Goal: Task Accomplishment & Management: Manage account settings

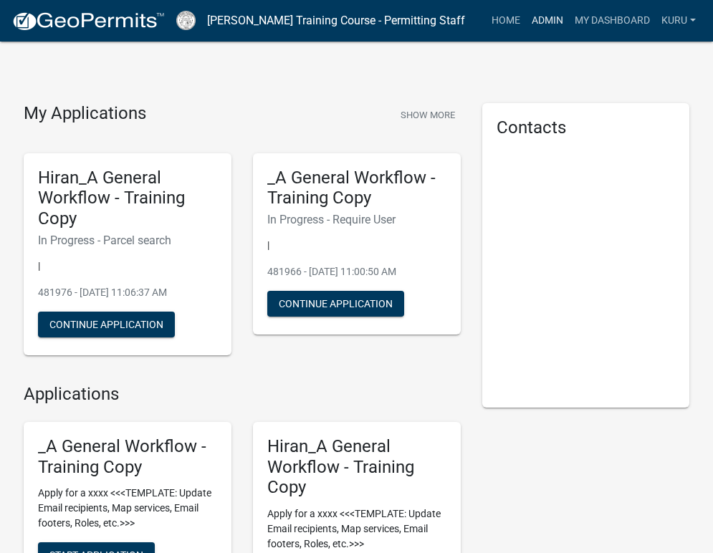
click at [533, 20] on link "Admin" at bounding box center [547, 20] width 43 height 27
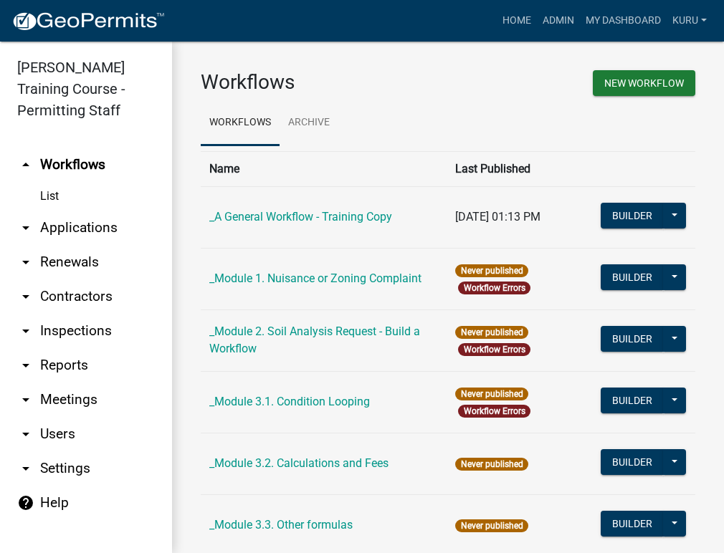
click at [49, 295] on link "arrow_drop_down Contractors" at bounding box center [86, 297] width 172 height 34
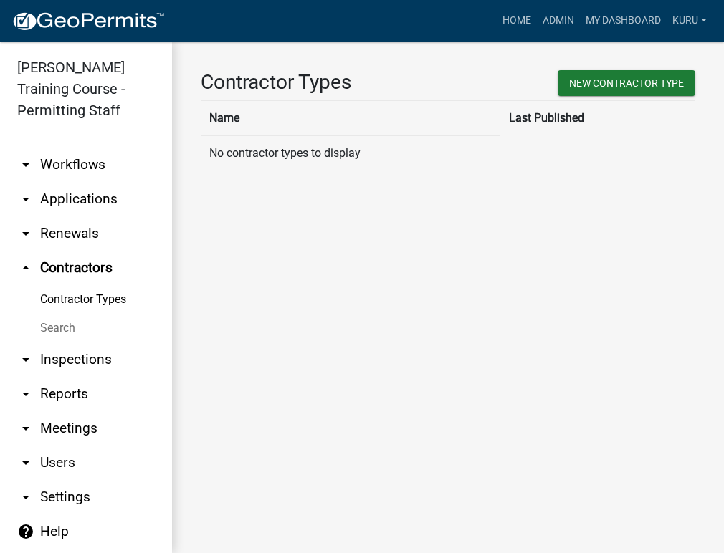
click at [67, 298] on link "Contractor Types" at bounding box center [86, 299] width 172 height 29
click at [46, 323] on link "Search" at bounding box center [86, 328] width 172 height 29
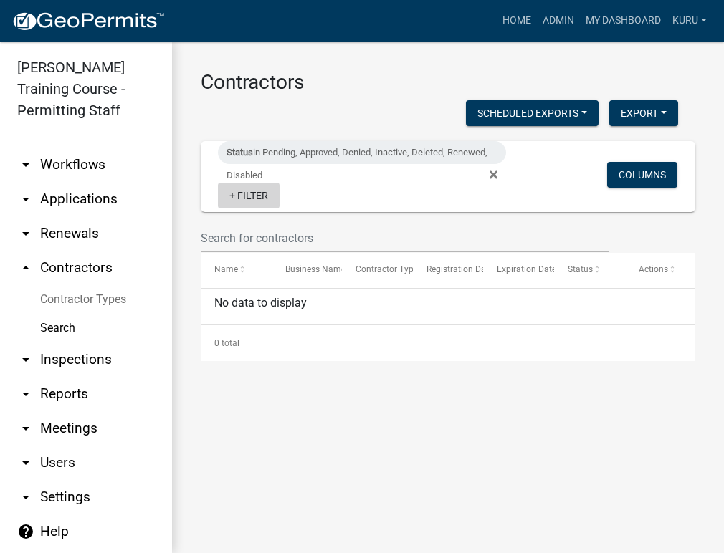
click at [260, 194] on link "+ Filter" at bounding box center [249, 196] width 62 height 26
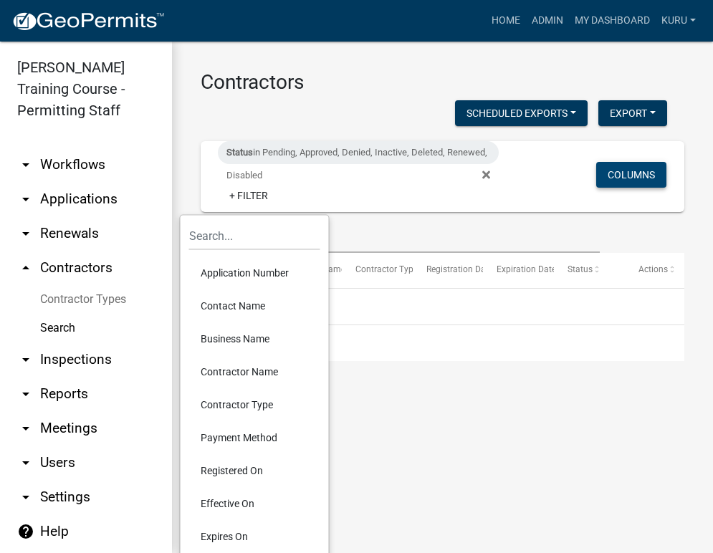
click at [634, 175] on button "Columns" at bounding box center [631, 175] width 70 height 26
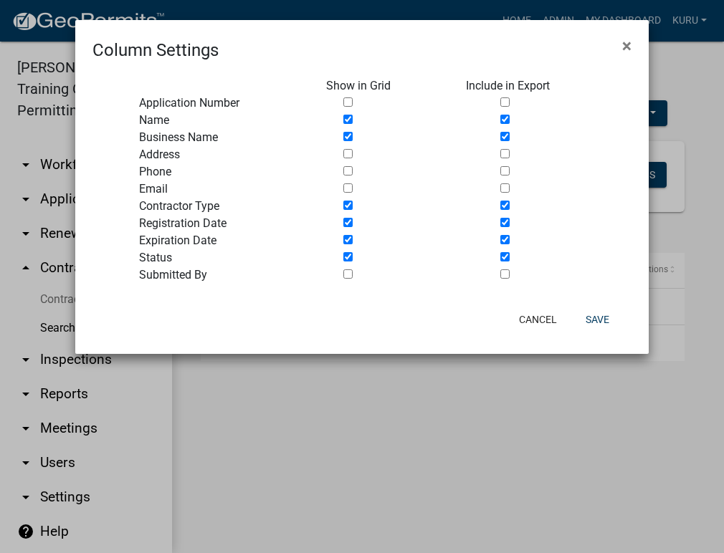
click at [345, 103] on input "checkbox" at bounding box center [347, 102] width 9 height 9
checkbox input "true"
click at [343, 153] on input "checkbox" at bounding box center [347, 153] width 9 height 9
checkbox input "true"
click at [348, 173] on input "checkbox" at bounding box center [347, 170] width 9 height 9
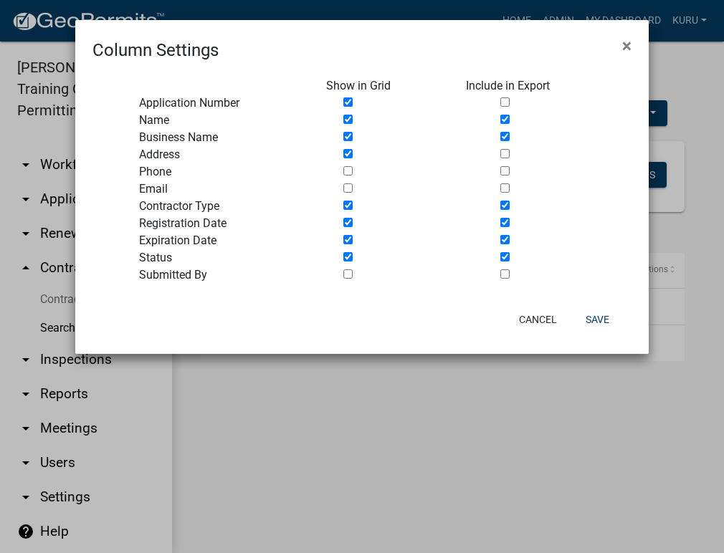
checkbox input "true"
drag, startPoint x: 349, startPoint y: 189, endPoint x: 341, endPoint y: 260, distance: 70.7
click at [349, 189] on input "checkbox" at bounding box center [347, 188] width 9 height 9
checkbox input "true"
click at [349, 271] on input "checkbox" at bounding box center [347, 274] width 9 height 9
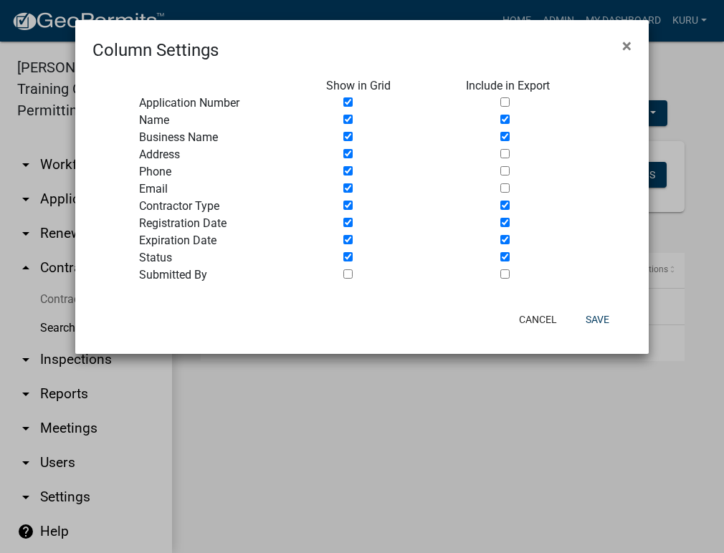
checkbox input "true"
click at [596, 318] on button "Save" at bounding box center [597, 320] width 47 height 26
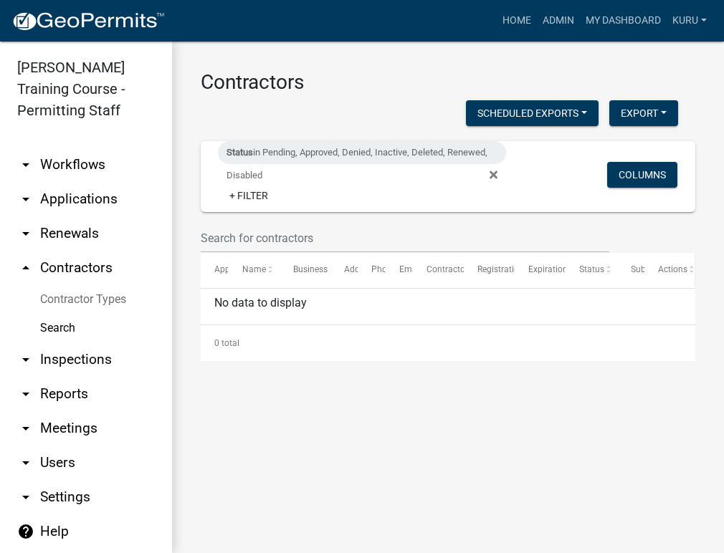
click at [681, 269] on span "Actions" at bounding box center [672, 270] width 29 height 10
click at [692, 269] on span at bounding box center [692, 270] width 6 height 34
click at [682, 271] on span "Actions" at bounding box center [674, 270] width 29 height 10
click at [670, 271] on span "Actions" at bounding box center [672, 270] width 29 height 10
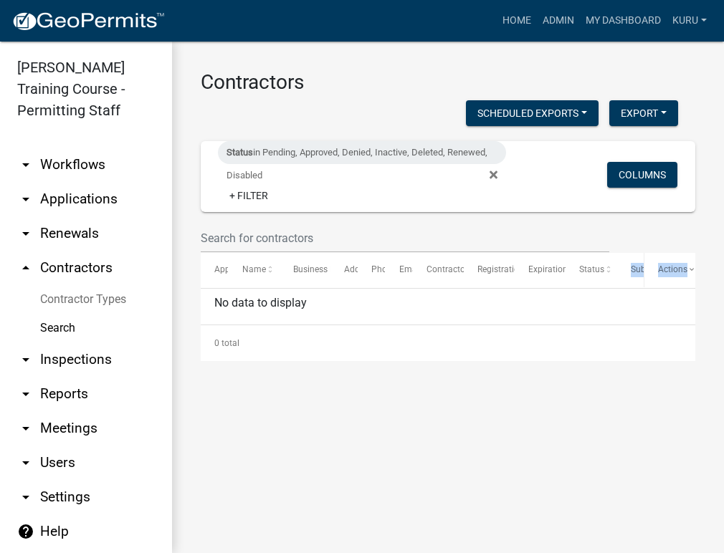
drag, startPoint x: 670, startPoint y: 270, endPoint x: 619, endPoint y: 275, distance: 51.1
click at [619, 275] on div "Application Number Name Business Name Address Phone Email Contractor Type Regis…" at bounding box center [448, 270] width 495 height 34
click at [690, 269] on span at bounding box center [692, 270] width 6 height 34
drag, startPoint x: 688, startPoint y: 270, endPoint x: 595, endPoint y: 275, distance: 93.3
click at [597, 271] on span "Actions" at bounding box center [595, 270] width 29 height 10
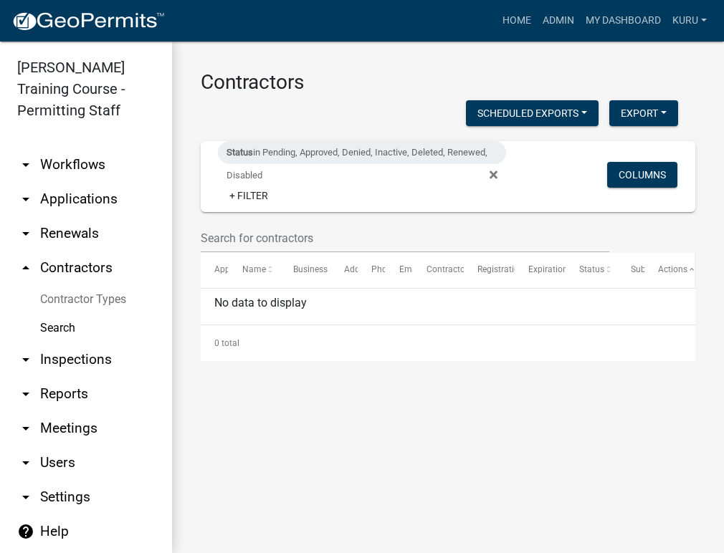
click at [672, 270] on span "Actions" at bounding box center [672, 270] width 29 height 10
click at [249, 199] on link "+ Filter" at bounding box center [249, 196] width 62 height 26
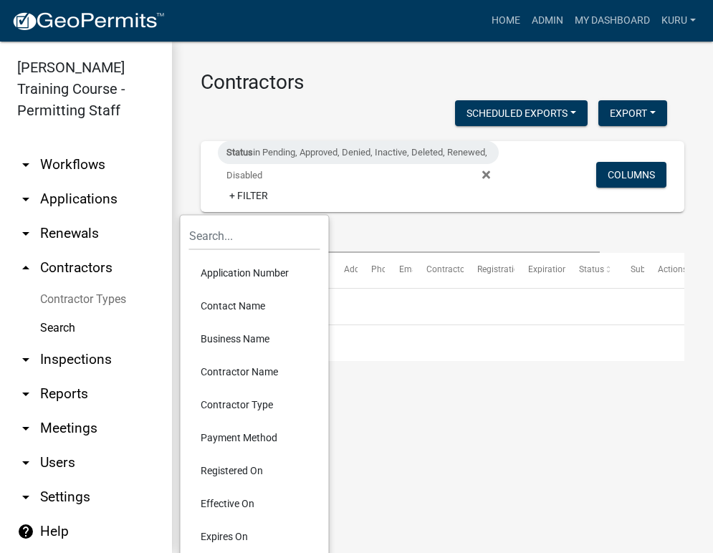
click at [57, 147] on ul "arrow_drop_down Workflows List arrow_drop_down Applications Search by Parcel Se…" at bounding box center [86, 345] width 172 height 419
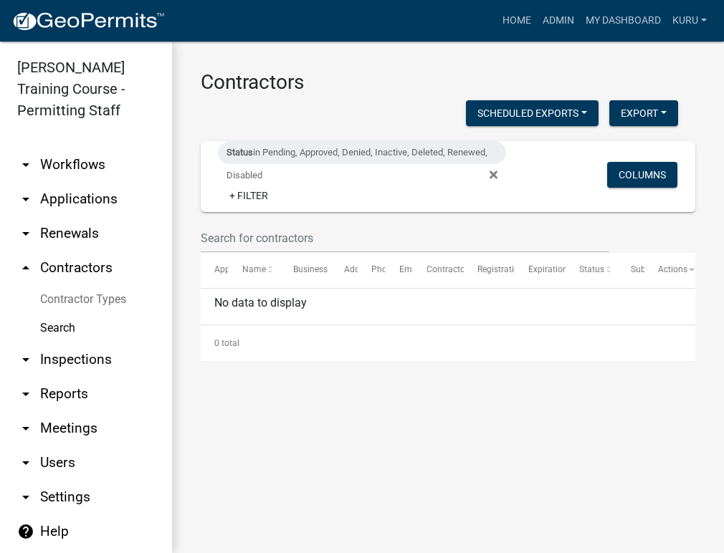
click at [49, 169] on link "arrow_drop_down Workflows" at bounding box center [86, 165] width 172 height 34
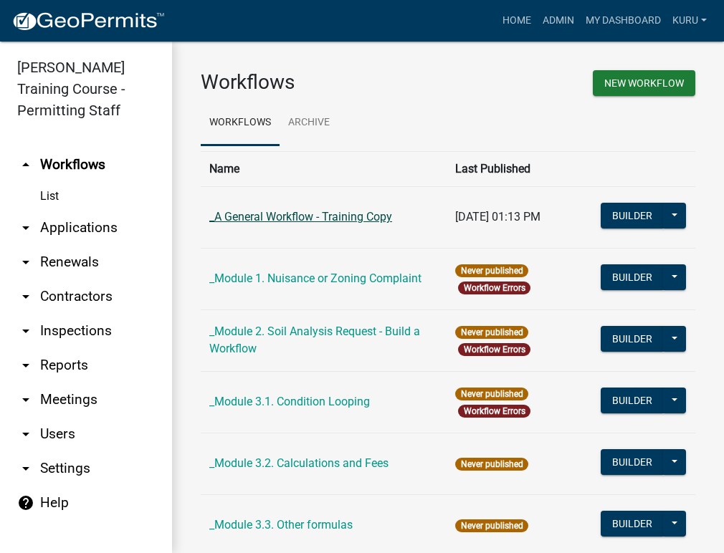
click at [226, 218] on link "_A General Workflow - Training Copy" at bounding box center [300, 217] width 183 height 14
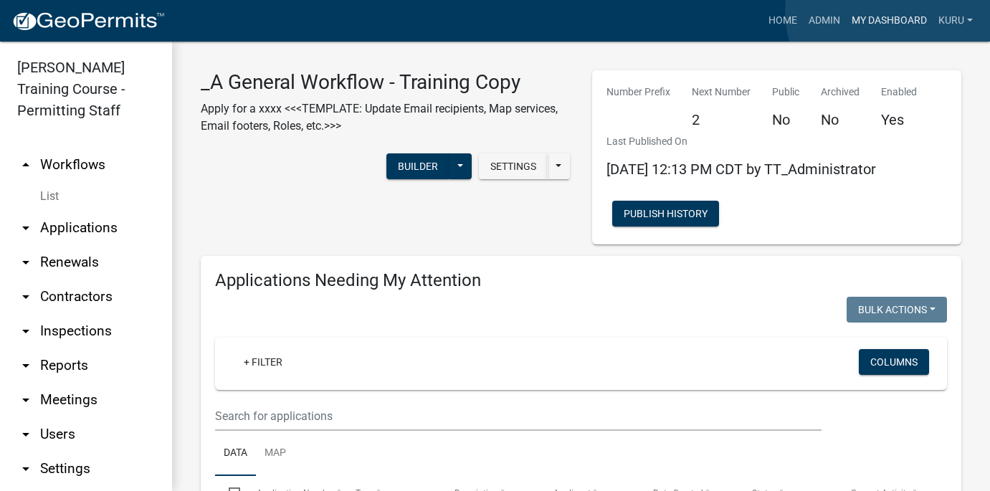
click at [713, 11] on link "My Dashboard" at bounding box center [889, 20] width 87 height 27
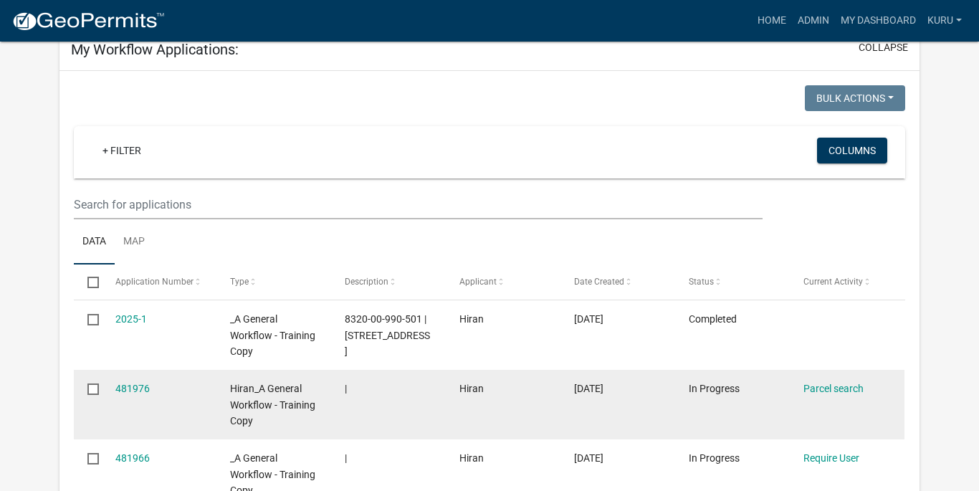
scroll to position [110, 0]
click at [126, 385] on link "481976" at bounding box center [132, 387] width 34 height 11
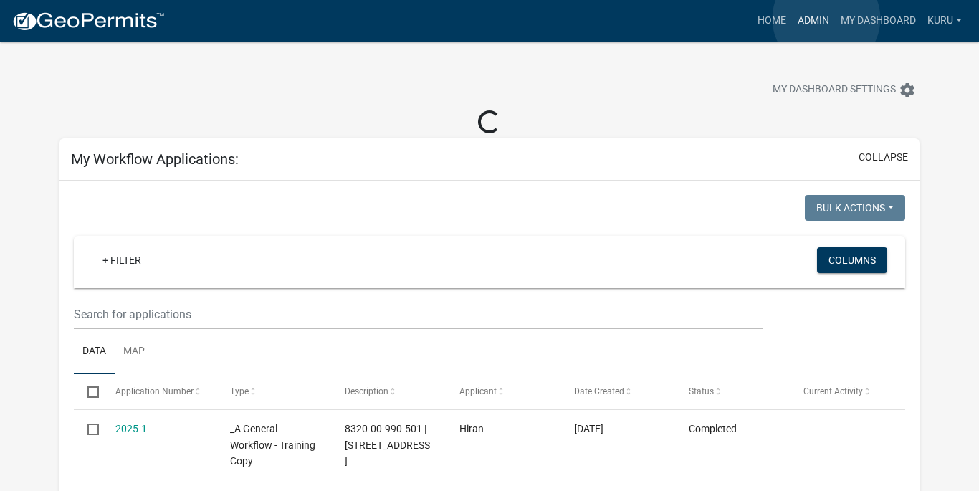
click at [713, 19] on link "Admin" at bounding box center [813, 20] width 43 height 27
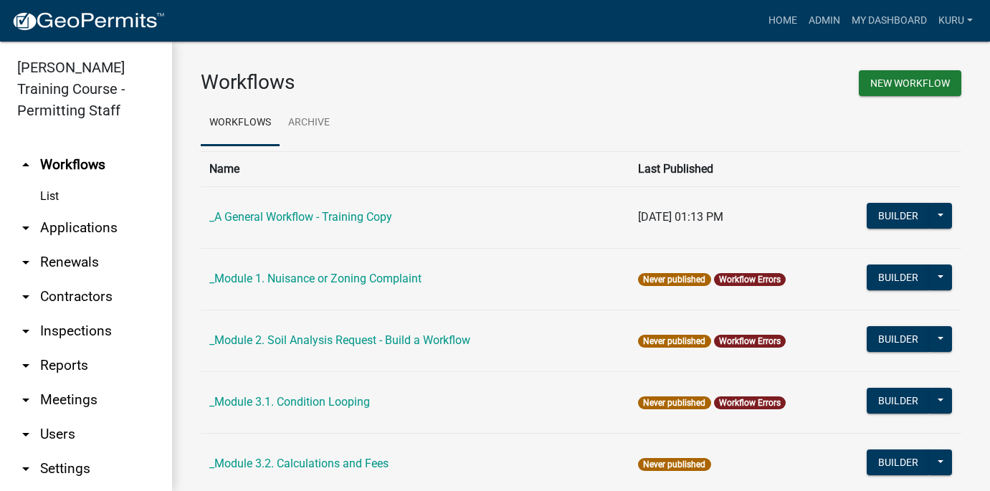
click at [49, 192] on link "List" at bounding box center [86, 196] width 172 height 29
click at [713, 19] on link "Admin" at bounding box center [824, 20] width 43 height 27
click at [713, 22] on link "Admin" at bounding box center [824, 20] width 43 height 27
click at [713, 18] on link "My Dashboard" at bounding box center [889, 20] width 87 height 27
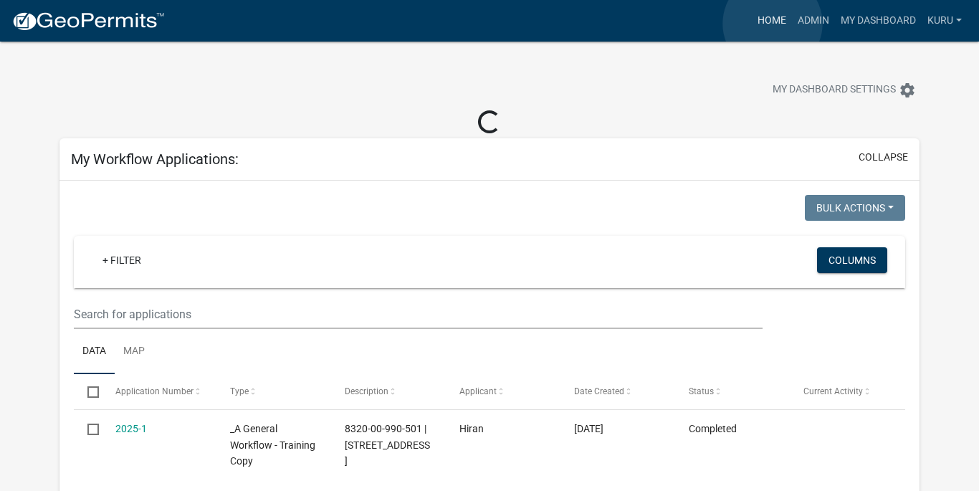
click at [713, 24] on link "Home" at bounding box center [772, 20] width 40 height 27
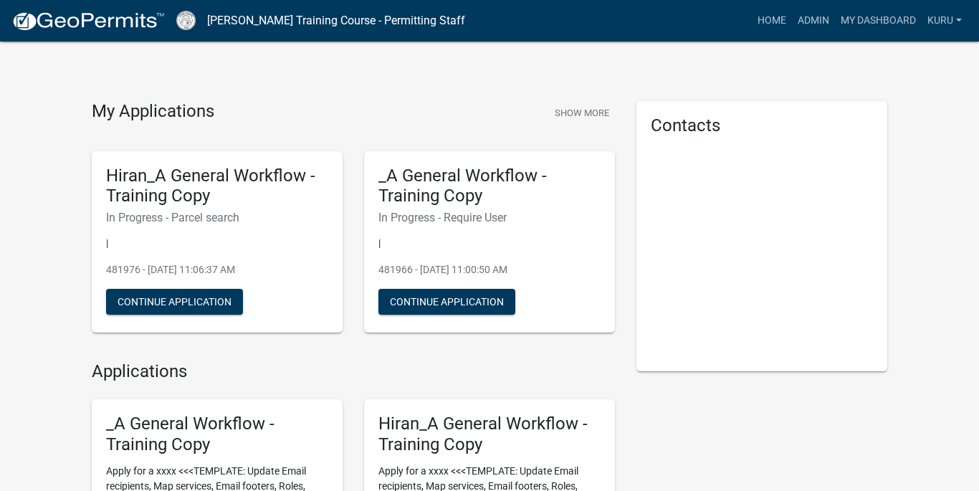
scroll to position [3, 0]
click at [713, 19] on link "Admin" at bounding box center [813, 20] width 43 height 27
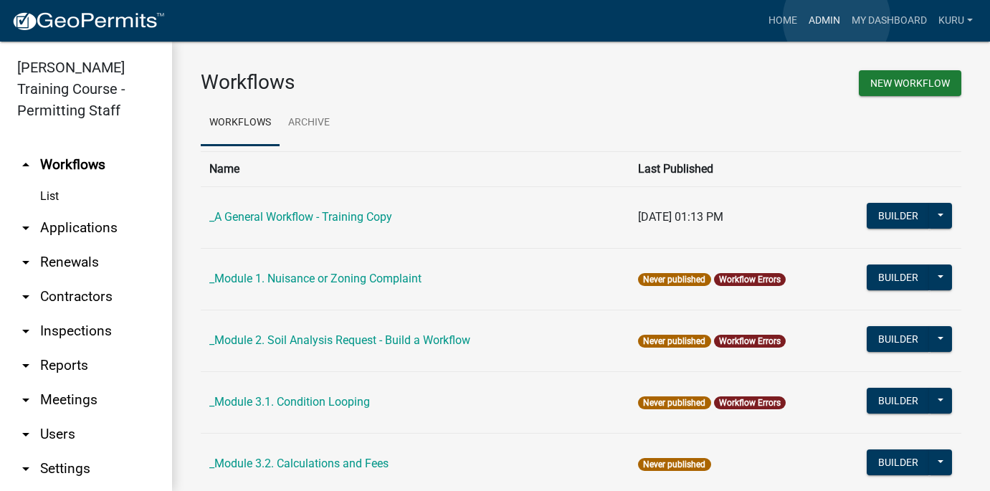
click at [713, 19] on link "Admin" at bounding box center [824, 20] width 43 height 27
click at [713, 24] on link "Admin" at bounding box center [824, 20] width 43 height 27
click at [713, 16] on link "Home" at bounding box center [783, 20] width 40 height 27
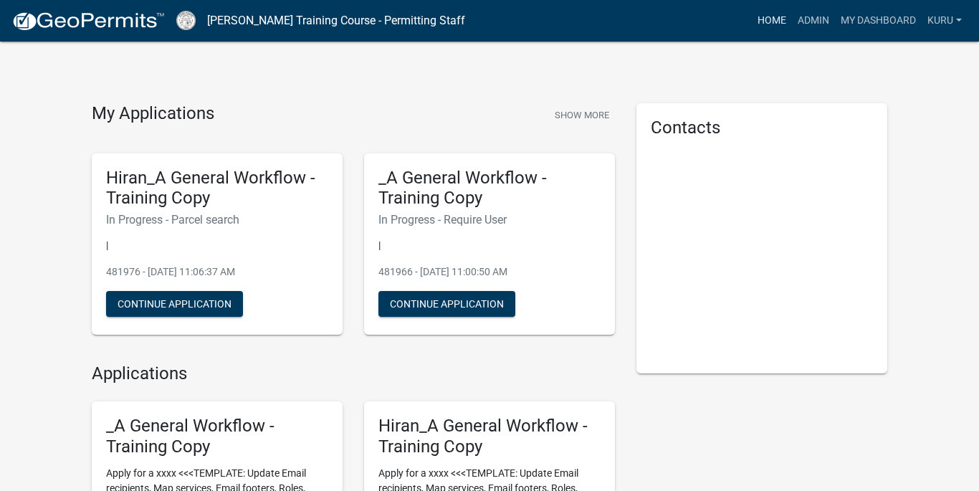
click at [713, 18] on link "Home" at bounding box center [772, 20] width 40 height 27
click at [713, 22] on link "Admin" at bounding box center [813, 20] width 43 height 27
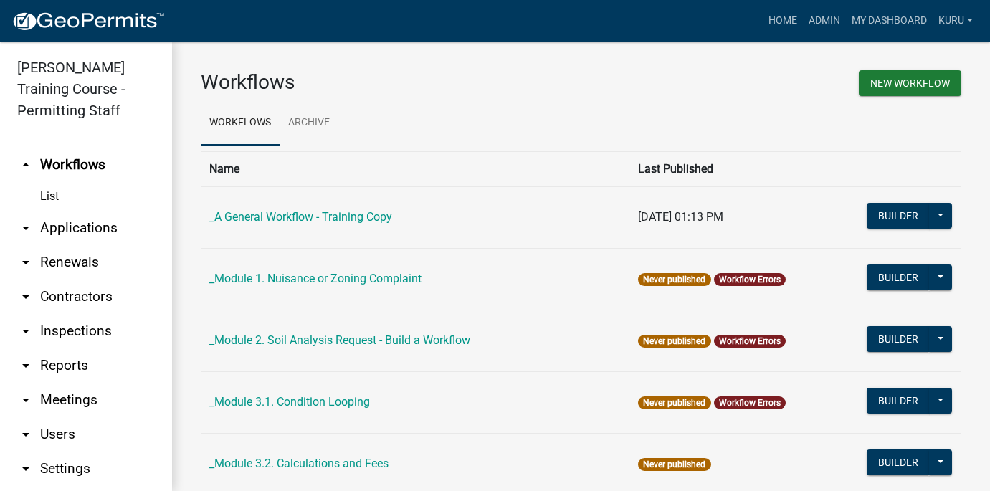
click at [81, 291] on link "arrow_drop_down Contractors" at bounding box center [86, 297] width 172 height 34
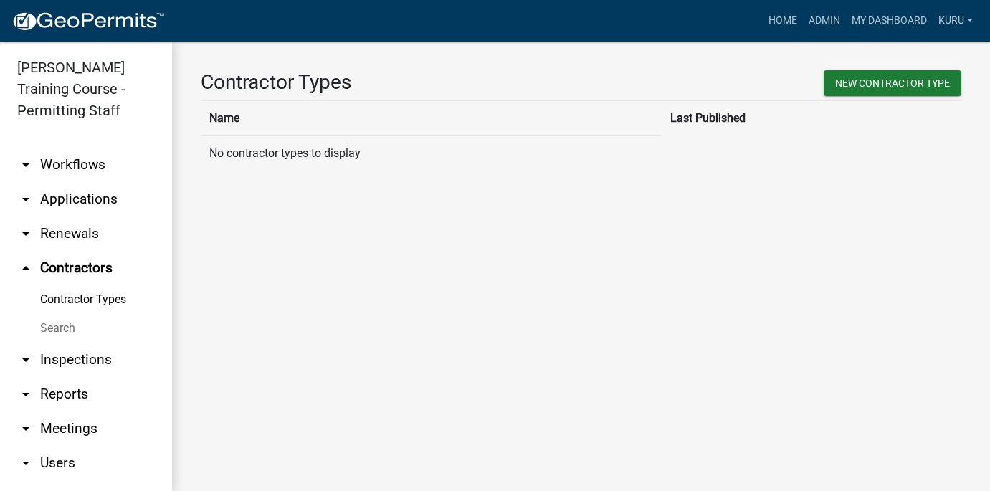
click at [48, 300] on link "Contractor Types" at bounding box center [86, 299] width 172 height 29
click at [47, 328] on link "Search" at bounding box center [86, 328] width 172 height 29
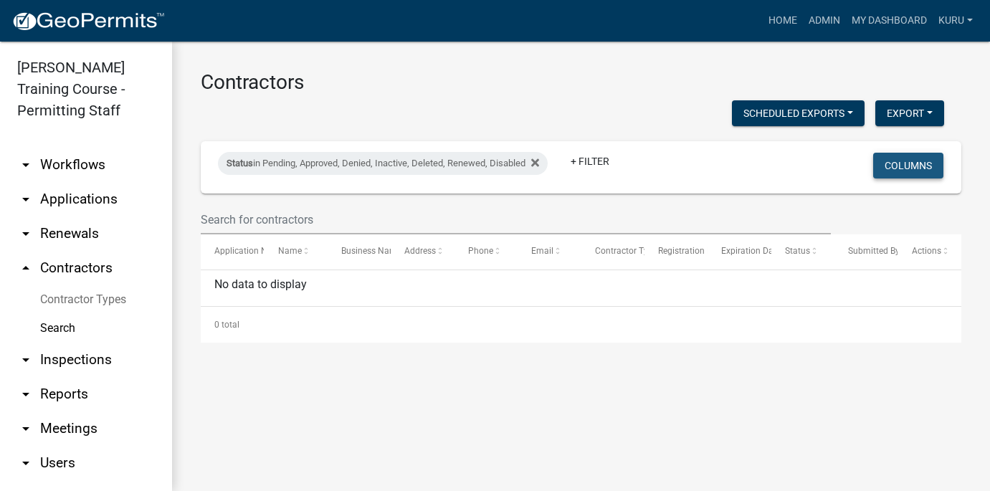
click at [713, 164] on button "Columns" at bounding box center [908, 166] width 70 height 26
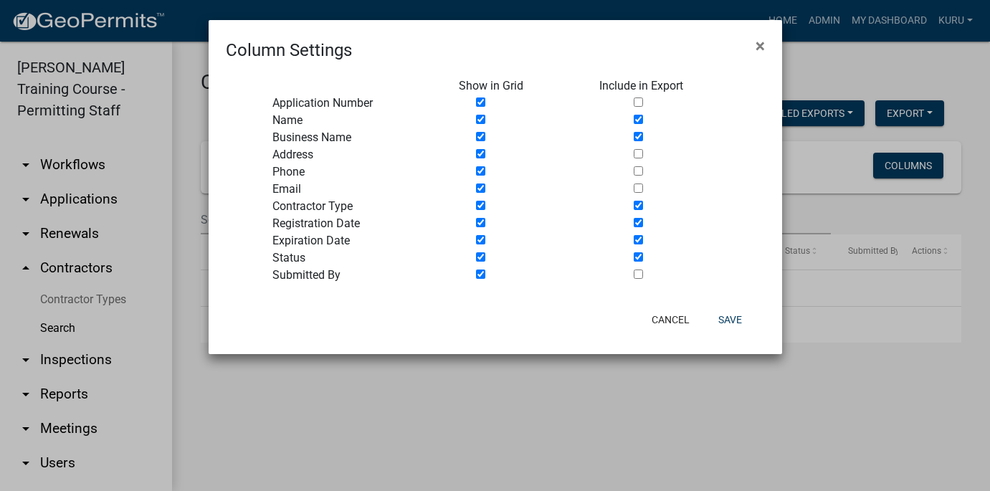
click at [713, 203] on ngb-modal-window "Column Settings × Show in Grid Include in Export Application Number Name Busine…" at bounding box center [495, 245] width 990 height 491
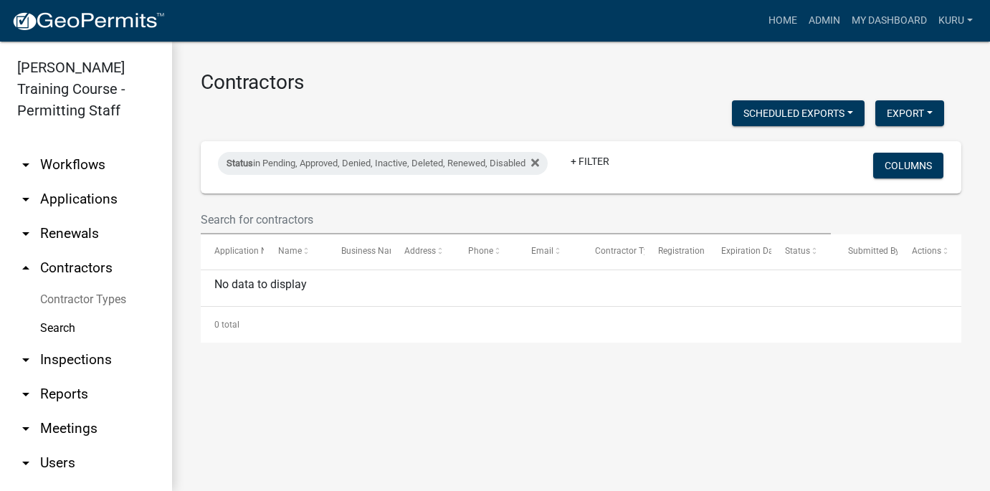
click at [49, 296] on link "Contractor Types" at bounding box center [86, 299] width 172 height 29
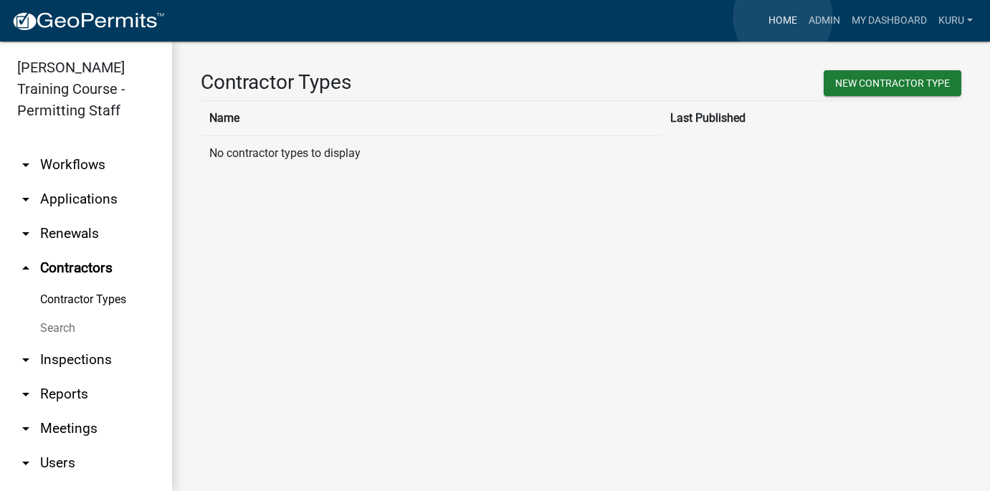
click at [713, 17] on link "Home" at bounding box center [783, 20] width 40 height 27
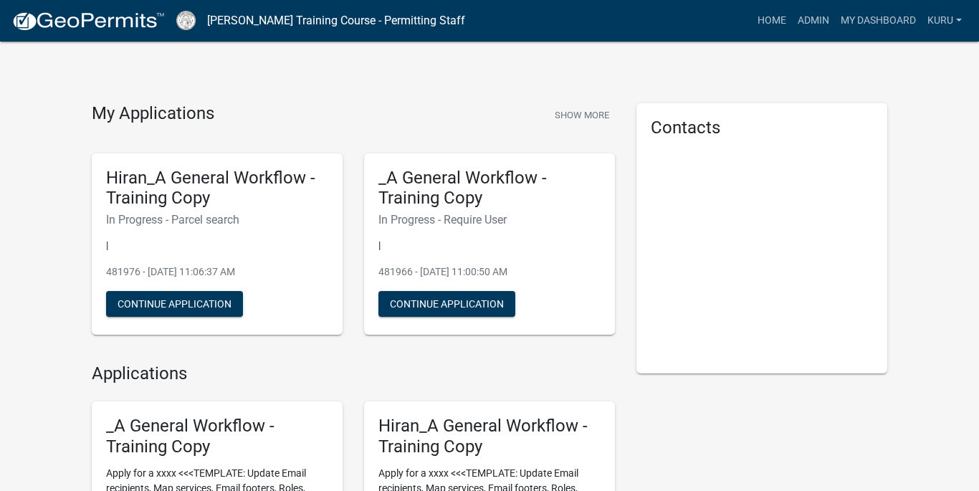
click at [149, 214] on h6 "In Progress - Parcel search" at bounding box center [217, 220] width 222 height 14
click at [155, 186] on h5 "Hiran_A General Workflow - Training Copy" at bounding box center [217, 189] width 222 height 42
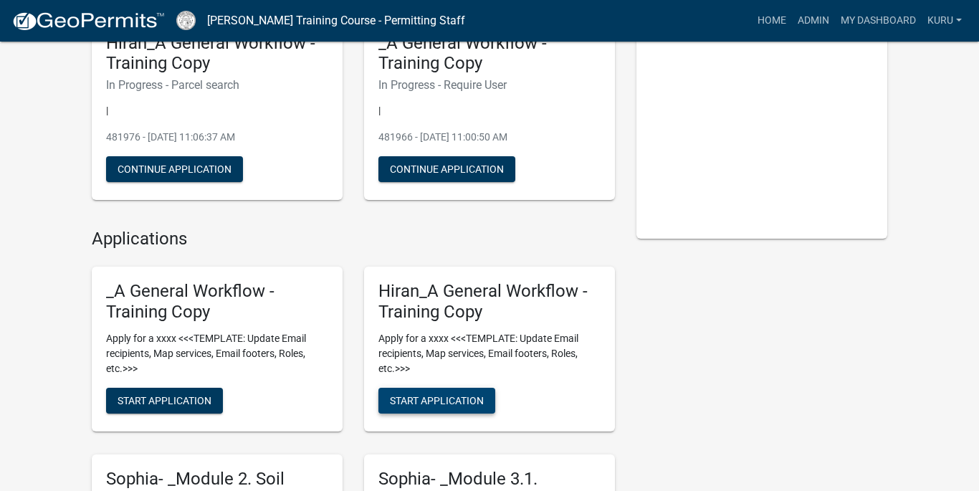
click at [401, 399] on span "Start Application" at bounding box center [437, 399] width 94 height 11
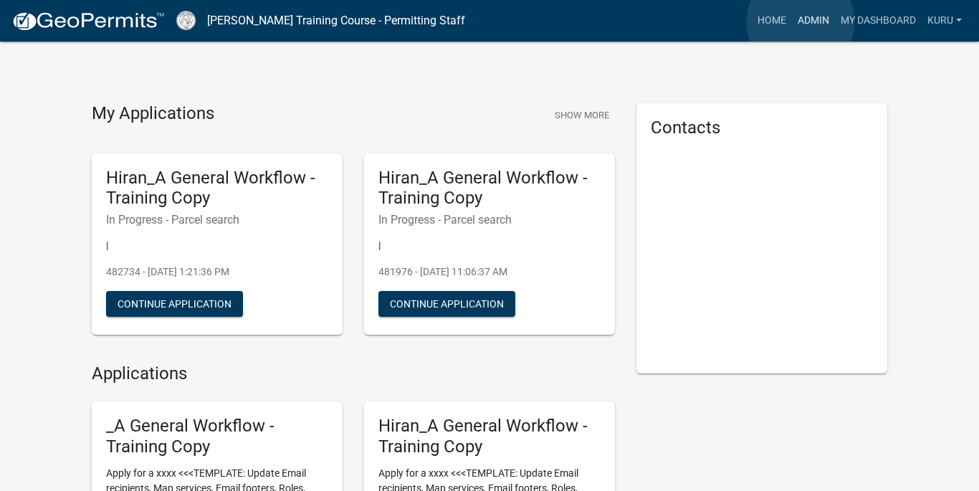
click at [713, 22] on link "Admin" at bounding box center [813, 20] width 43 height 27
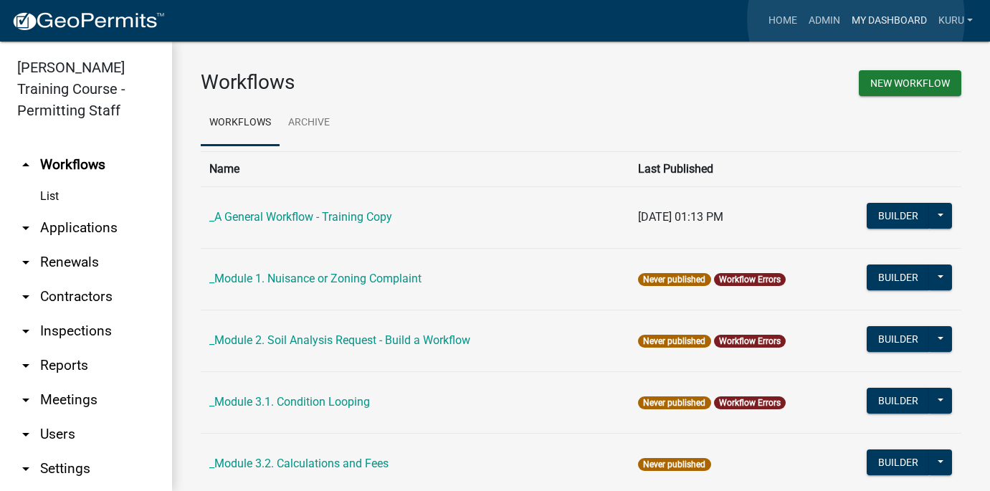
click at [713, 19] on link "My Dashboard" at bounding box center [889, 20] width 87 height 27
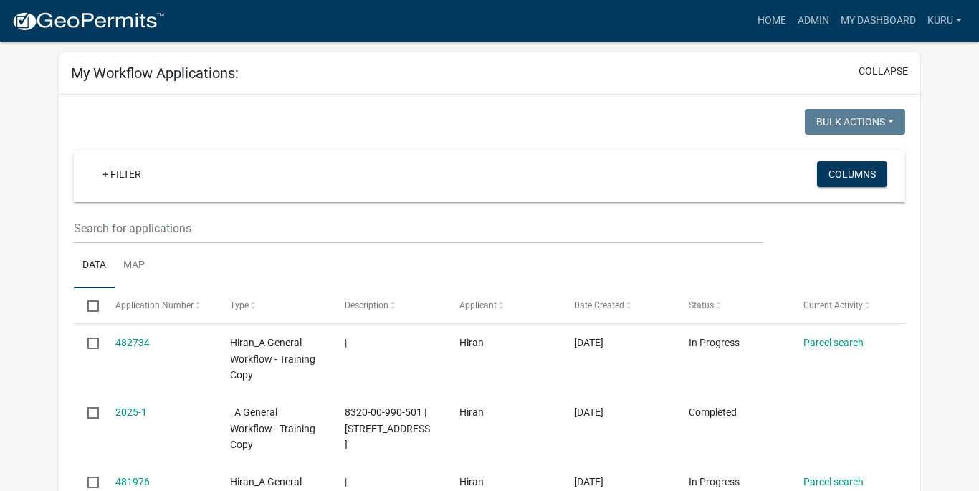
scroll to position [20, 0]
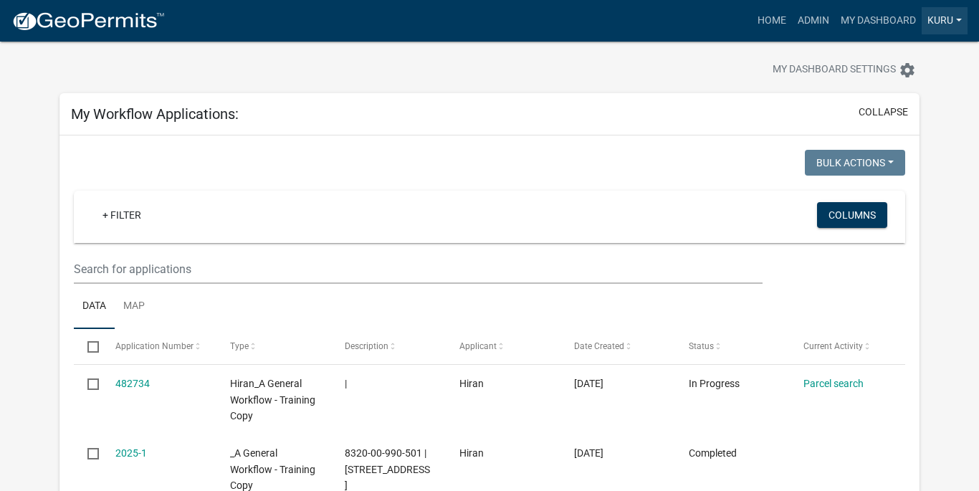
click at [713, 19] on link "Kuru" at bounding box center [945, 20] width 46 height 27
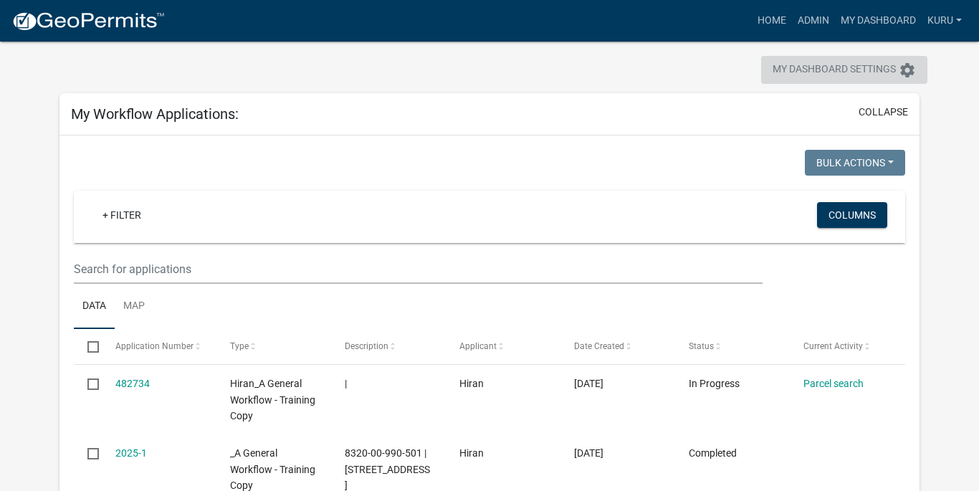
click at [713, 70] on icon "settings" at bounding box center [907, 70] width 17 height 17
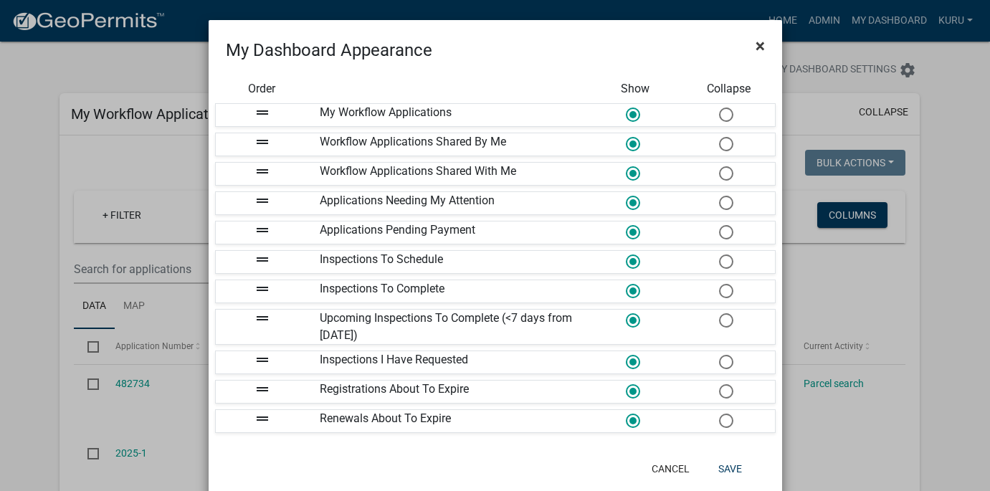
click at [713, 49] on span "×" at bounding box center [760, 46] width 9 height 20
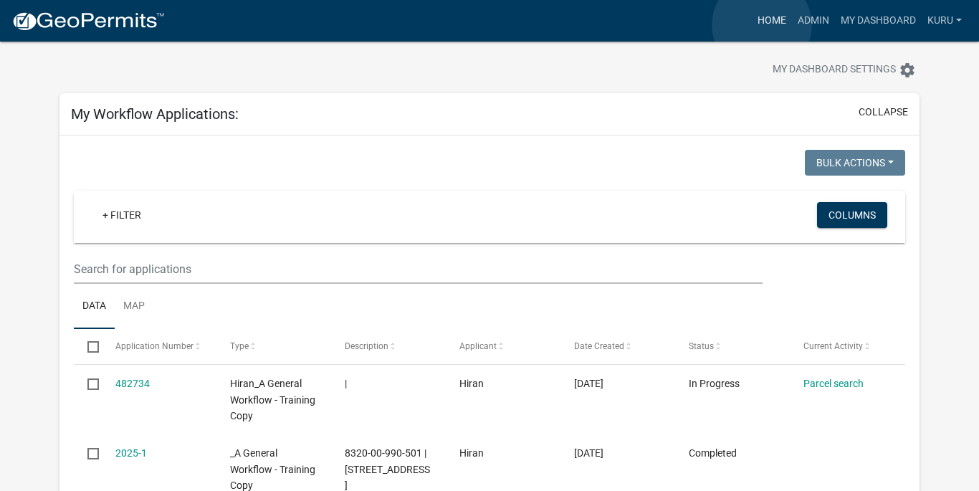
click at [713, 25] on link "Home" at bounding box center [772, 20] width 40 height 27
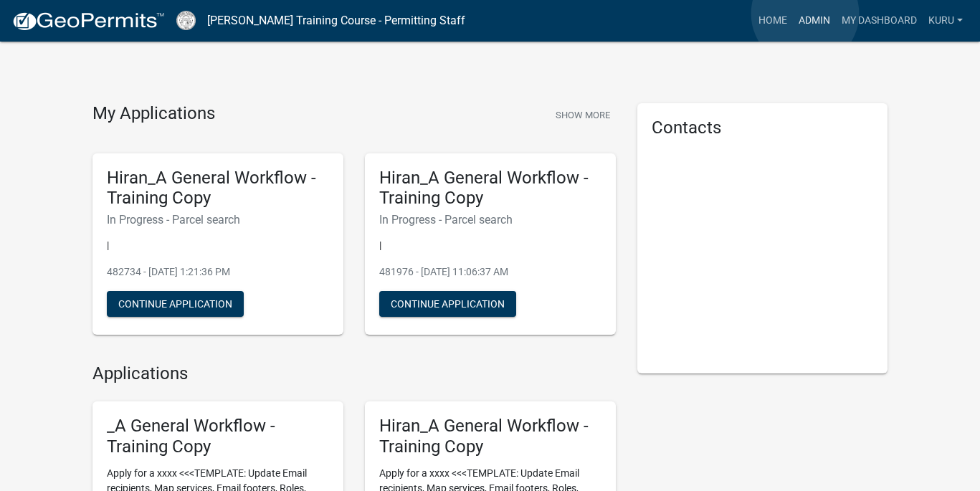
click at [713, 14] on link "Admin" at bounding box center [814, 20] width 43 height 27
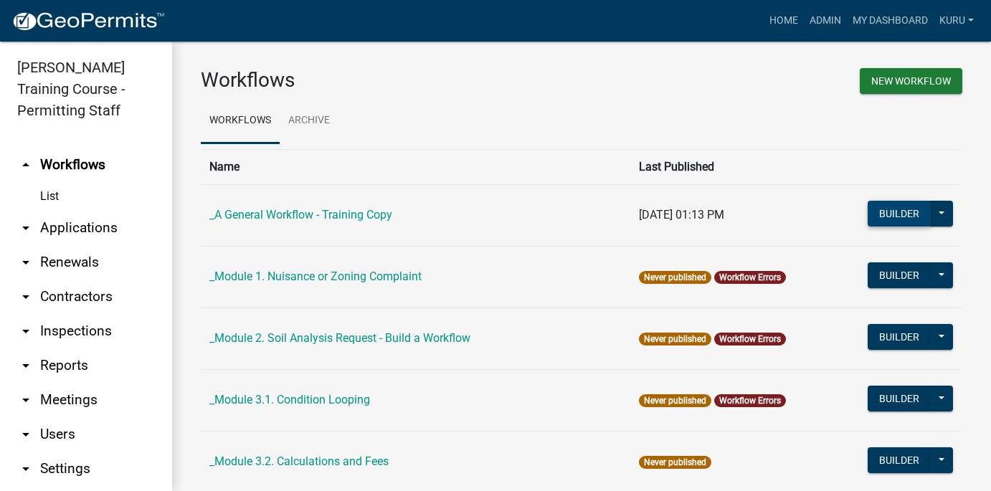
scroll to position [3, 0]
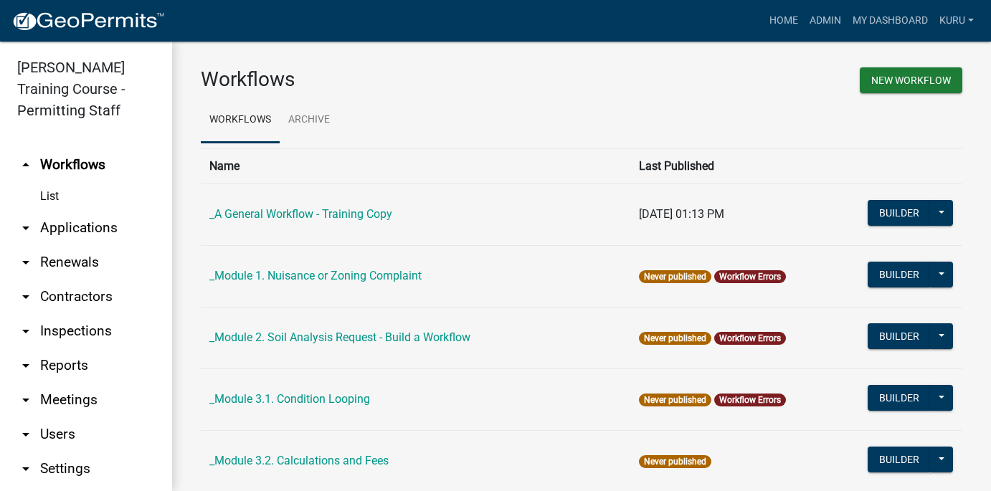
click at [70, 167] on link "arrow_drop_up Workflows" at bounding box center [86, 165] width 172 height 34
click at [49, 191] on link "List" at bounding box center [86, 196] width 172 height 29
click at [71, 162] on link "arrow_drop_up Workflows" at bounding box center [86, 165] width 172 height 34
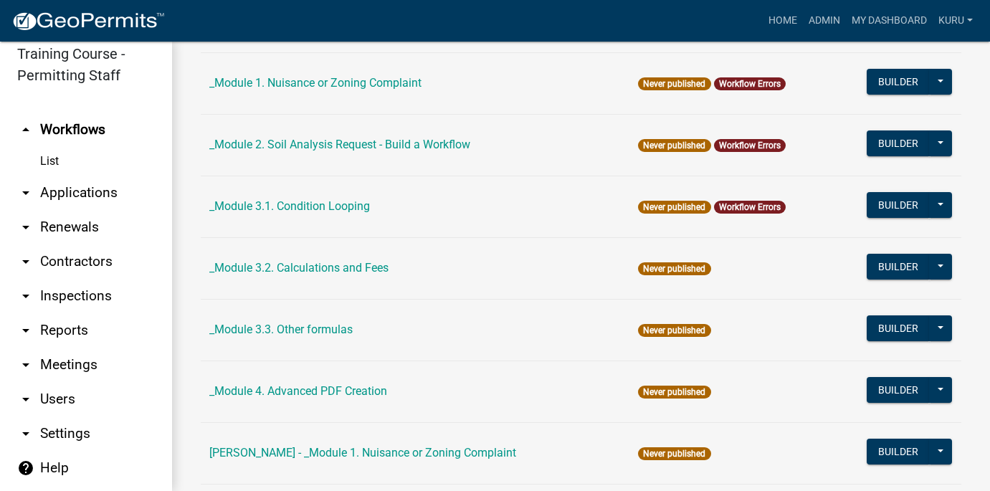
scroll to position [0, 0]
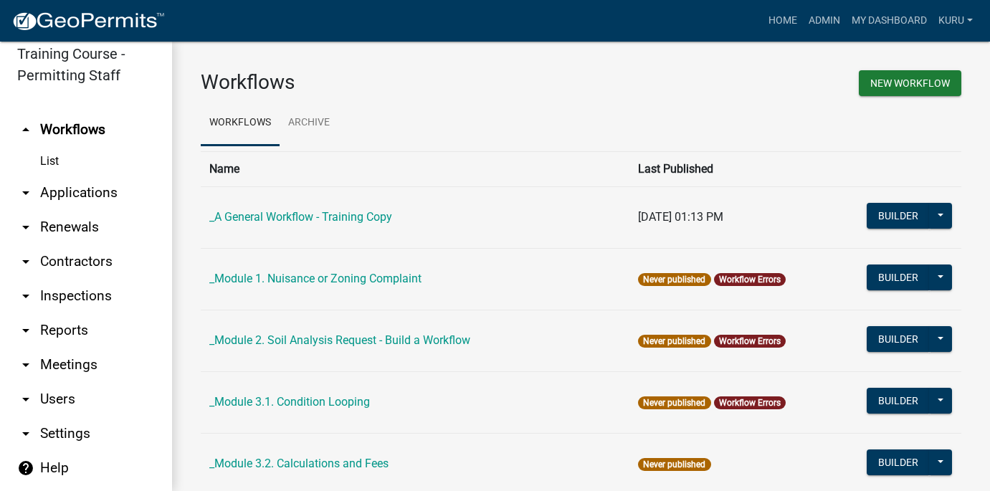
click at [0, 113] on link "arrow_drop_up Workflows" at bounding box center [86, 130] width 172 height 34
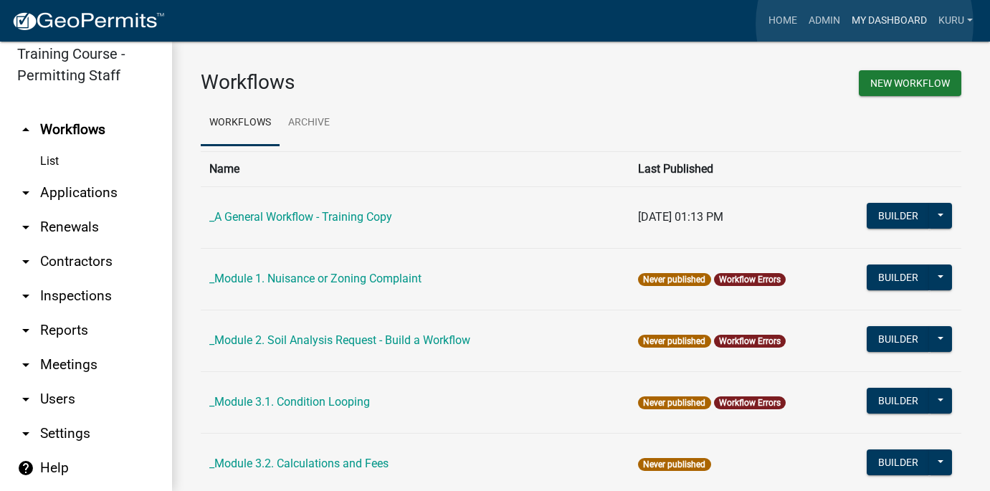
click at [713, 24] on link "My Dashboard" at bounding box center [889, 20] width 87 height 27
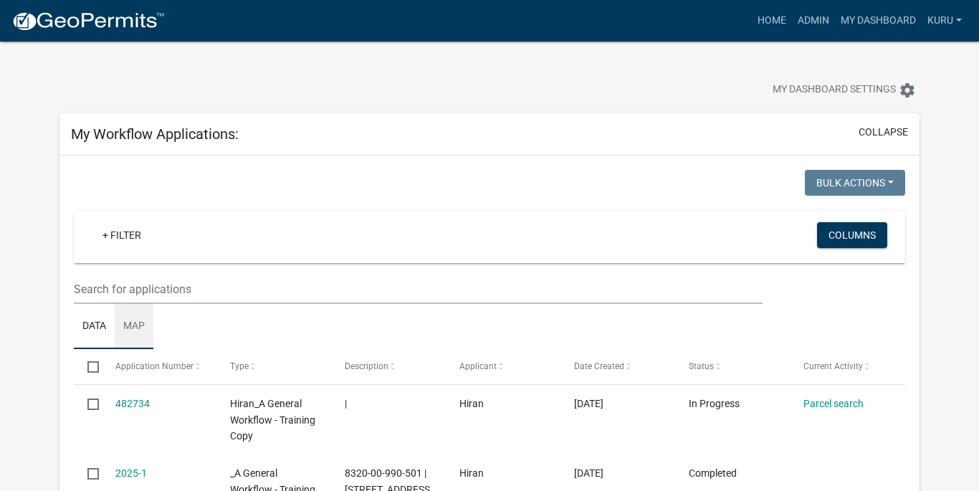
click at [136, 331] on link "Map" at bounding box center [134, 327] width 39 height 46
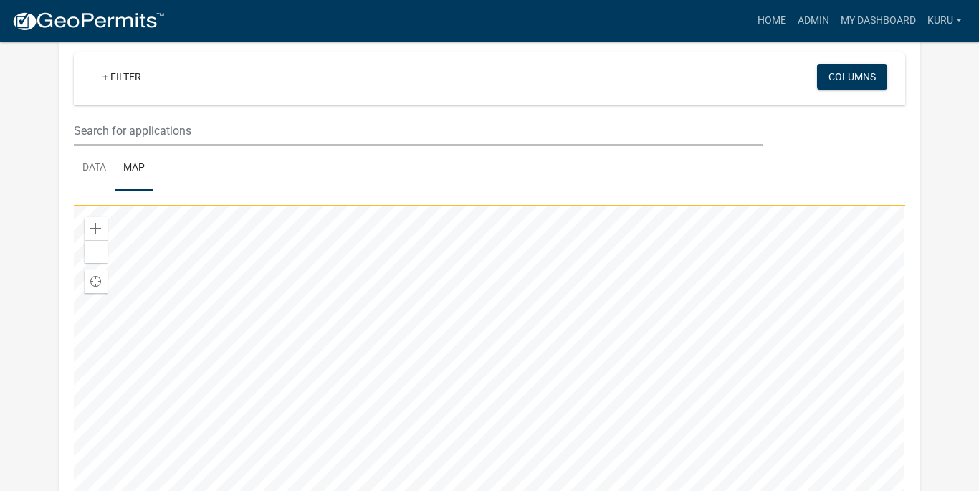
scroll to position [174, 0]
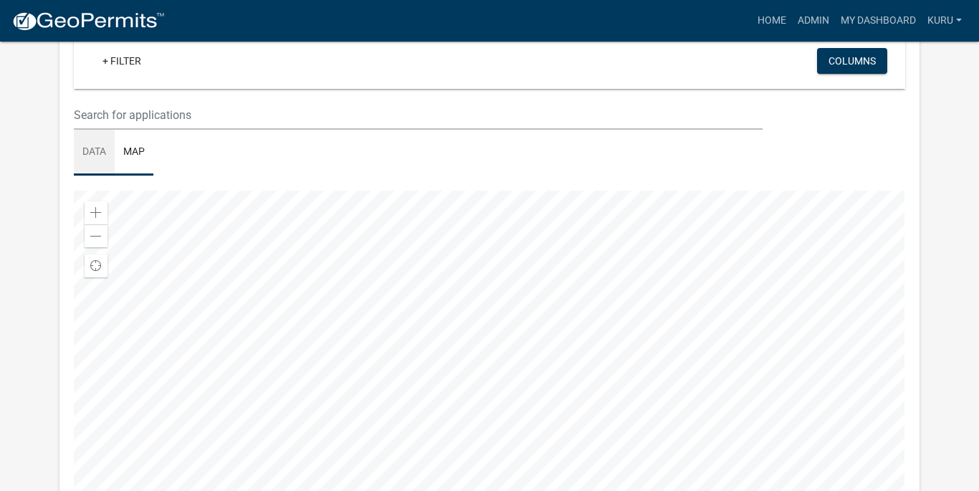
click at [93, 156] on link "Data" at bounding box center [94, 153] width 41 height 46
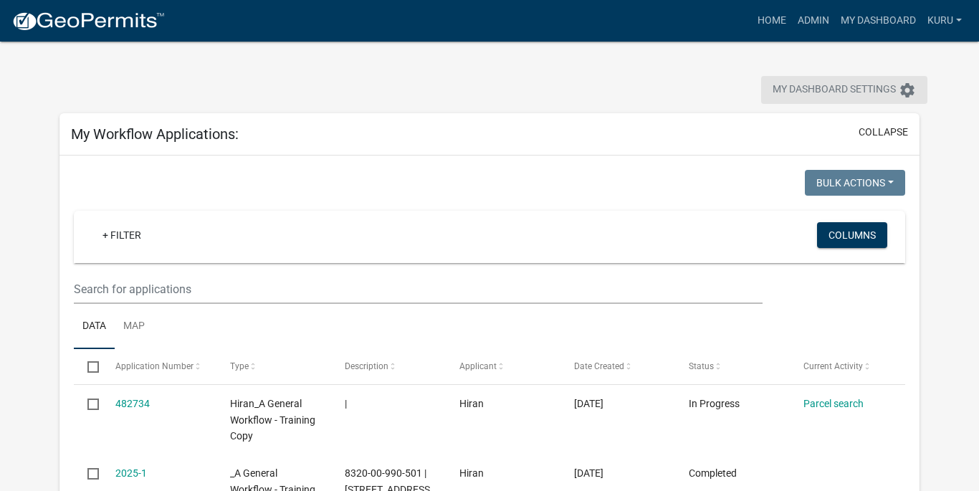
click at [713, 90] on span "My Dashboard Settings" at bounding box center [834, 90] width 123 height 17
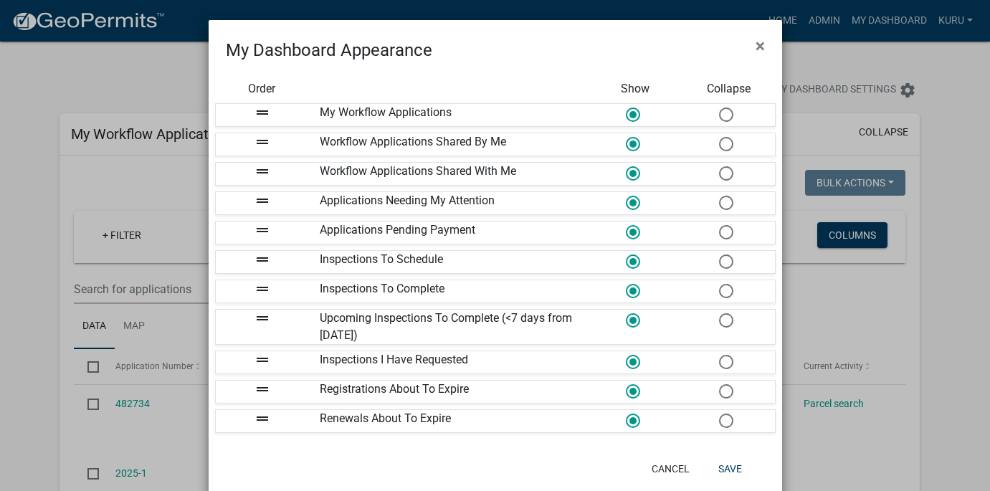
click at [713, 301] on ngb-modal-window "My Dashboard Appearance × Order Show Collapse drag_handle My Workflow Applicati…" at bounding box center [495, 245] width 990 height 491
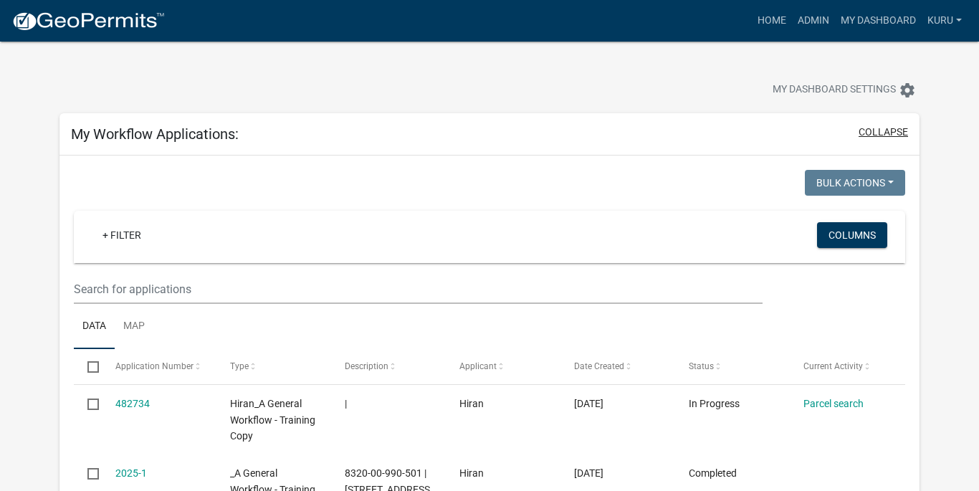
click at [713, 126] on button "collapse" at bounding box center [883, 132] width 49 height 15
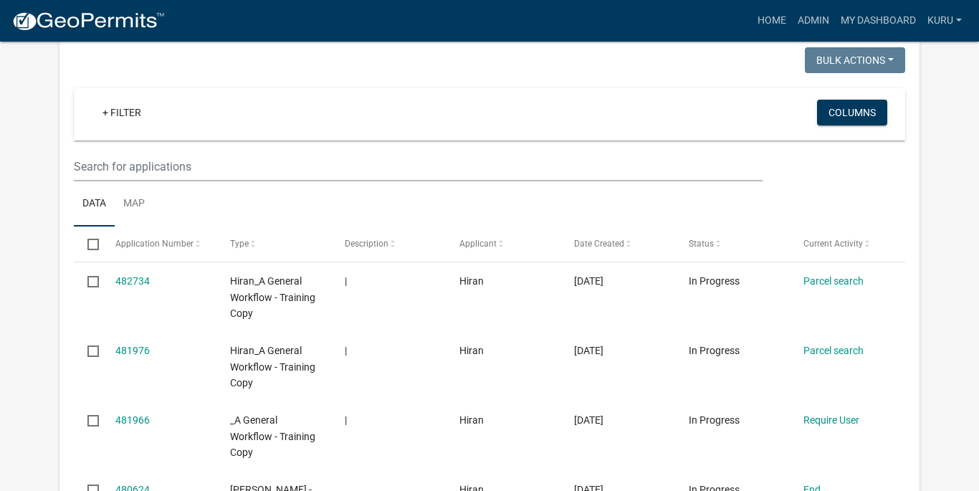
scroll to position [260, 0]
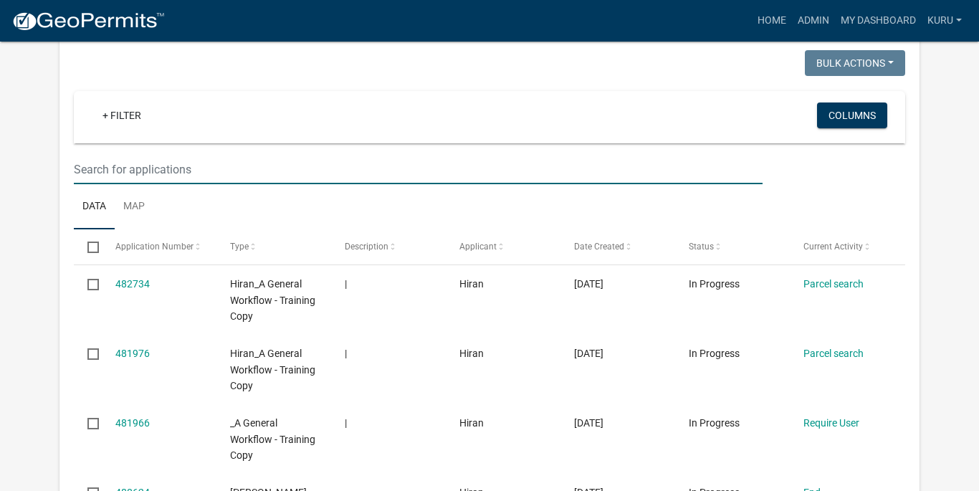
click at [265, 170] on input "text" at bounding box center [418, 169] width 689 height 29
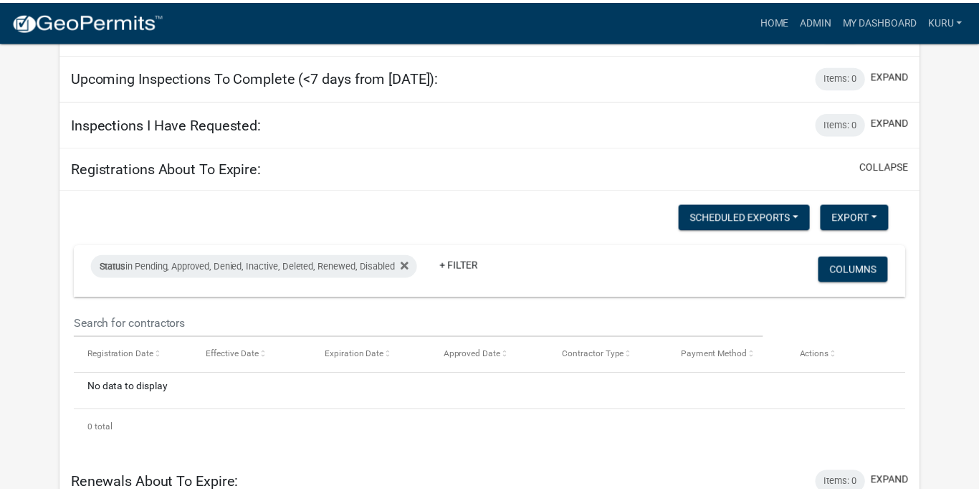
scroll to position [20, 0]
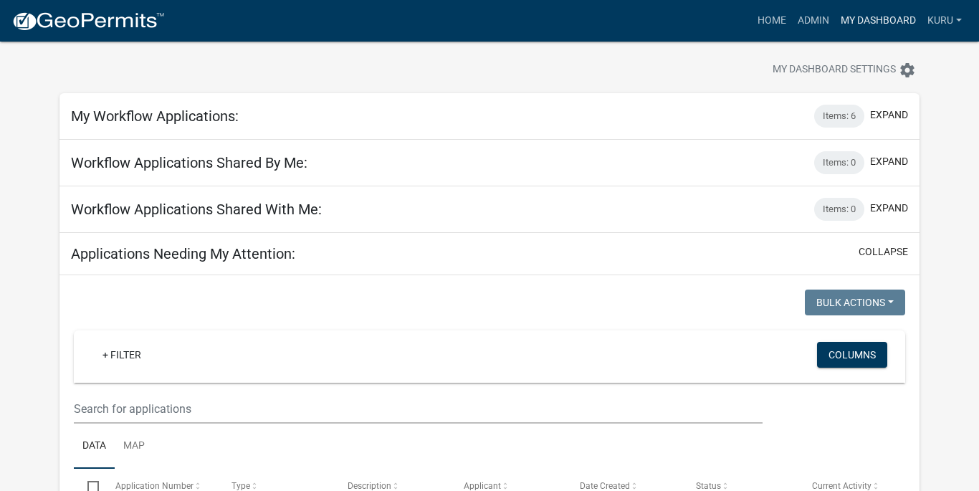
click at [713, 23] on link "My Dashboard" at bounding box center [878, 20] width 87 height 27
click at [713, 22] on link "Admin" at bounding box center [813, 20] width 43 height 27
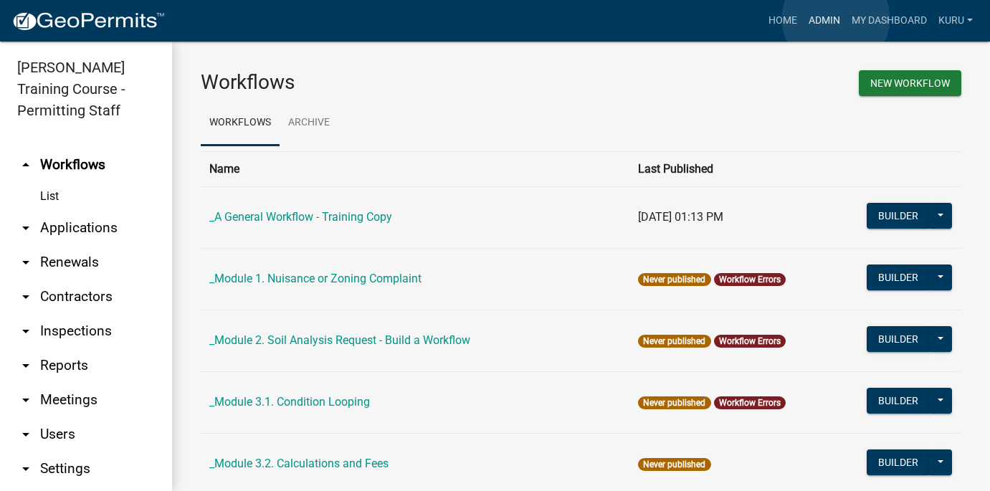
click at [713, 19] on link "Admin" at bounding box center [824, 20] width 43 height 27
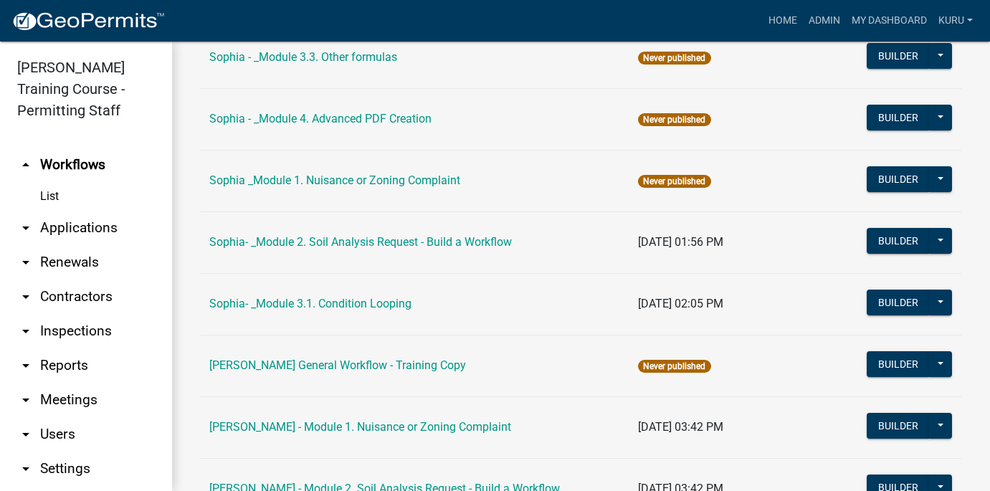
scroll to position [2510, 0]
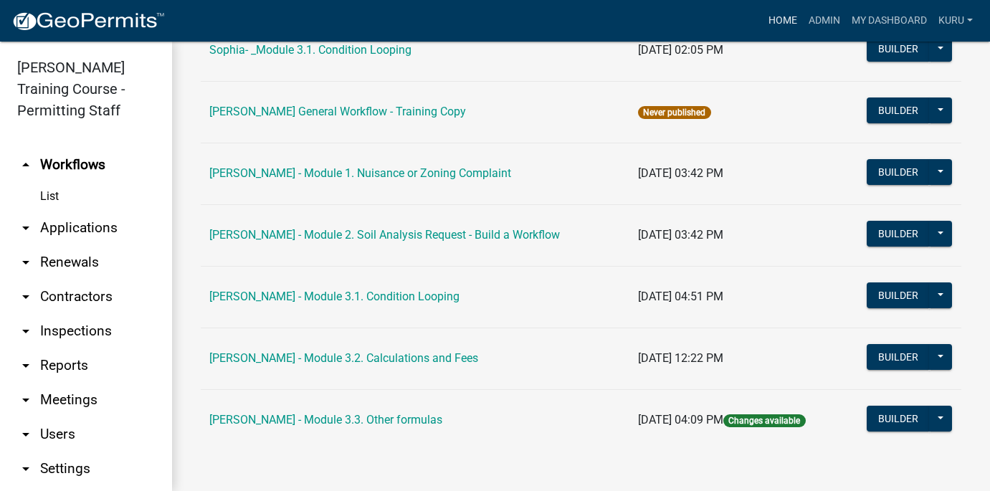
click at [713, 25] on link "Home" at bounding box center [783, 20] width 40 height 27
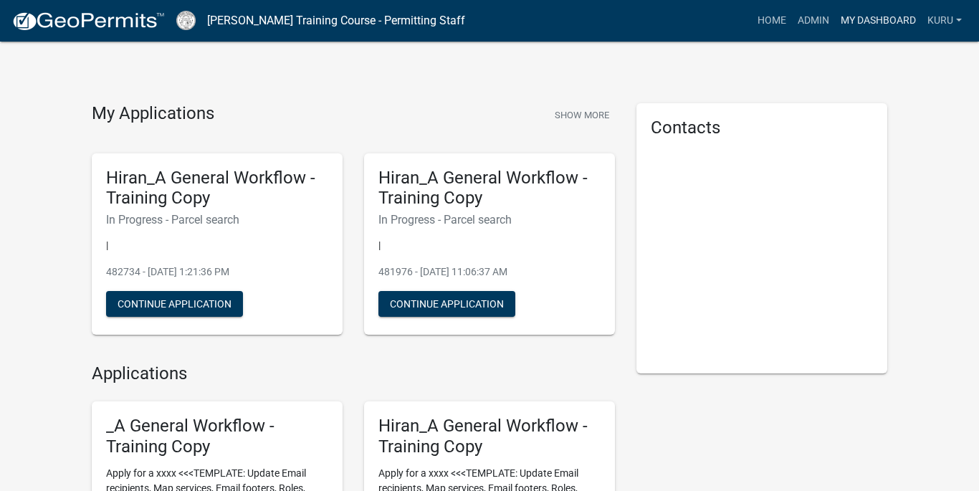
click at [713, 22] on link "My Dashboard" at bounding box center [878, 20] width 87 height 27
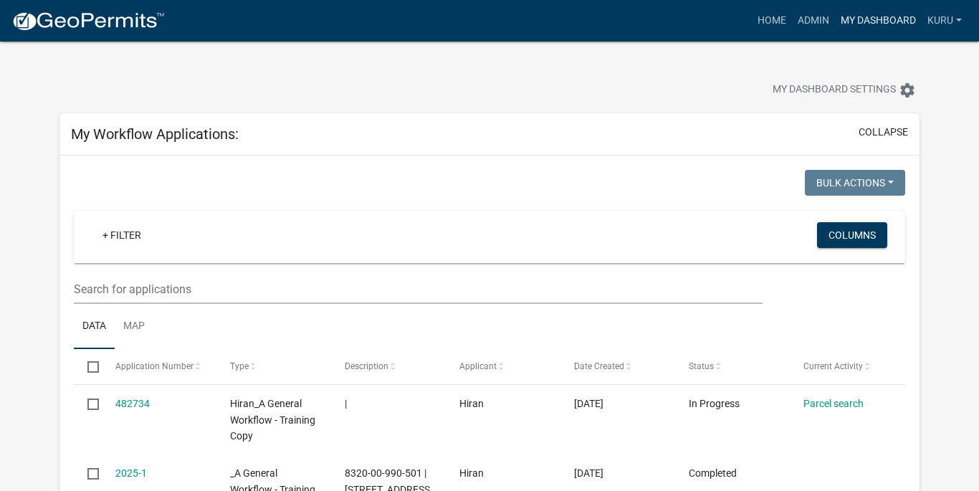
click at [713, 18] on link "My Dashboard" at bounding box center [878, 20] width 87 height 27
click at [713, 20] on link "Home" at bounding box center [772, 20] width 40 height 27
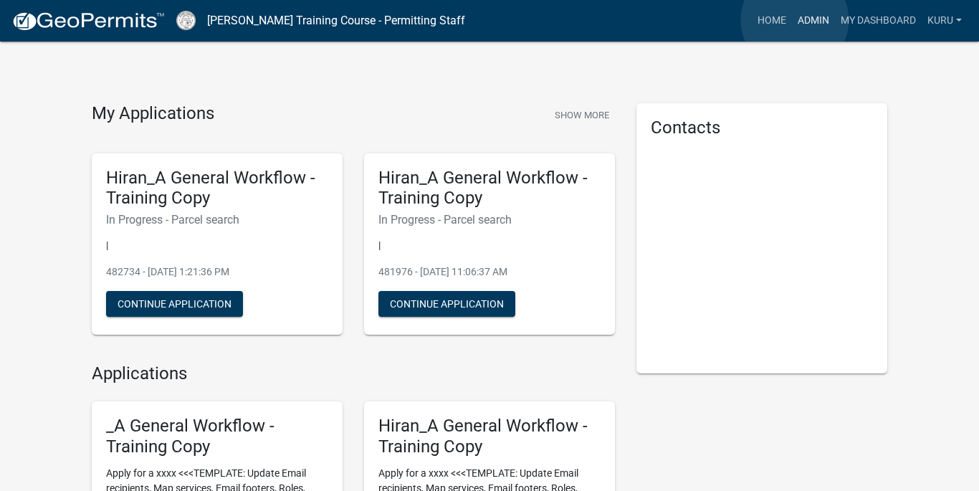
click at [713, 20] on link "Admin" at bounding box center [813, 20] width 43 height 27
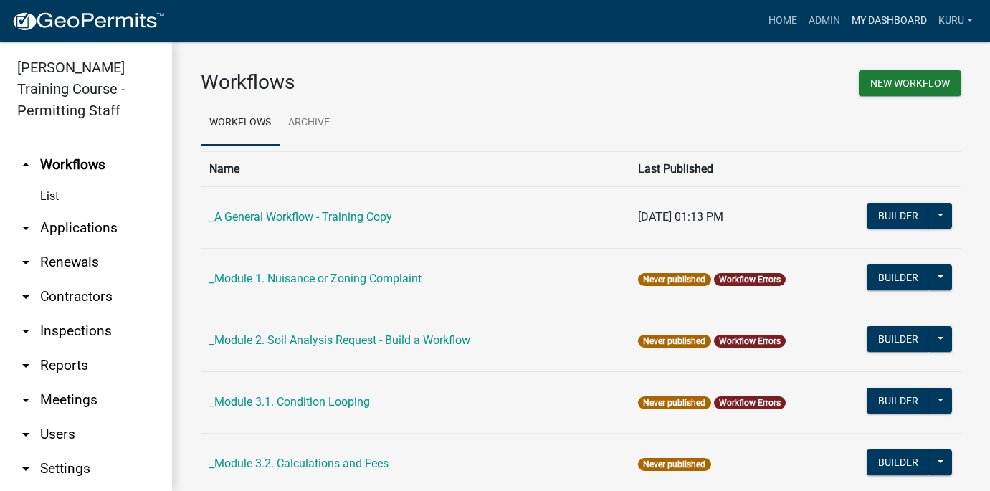
click at [713, 24] on link "My Dashboard" at bounding box center [889, 20] width 87 height 27
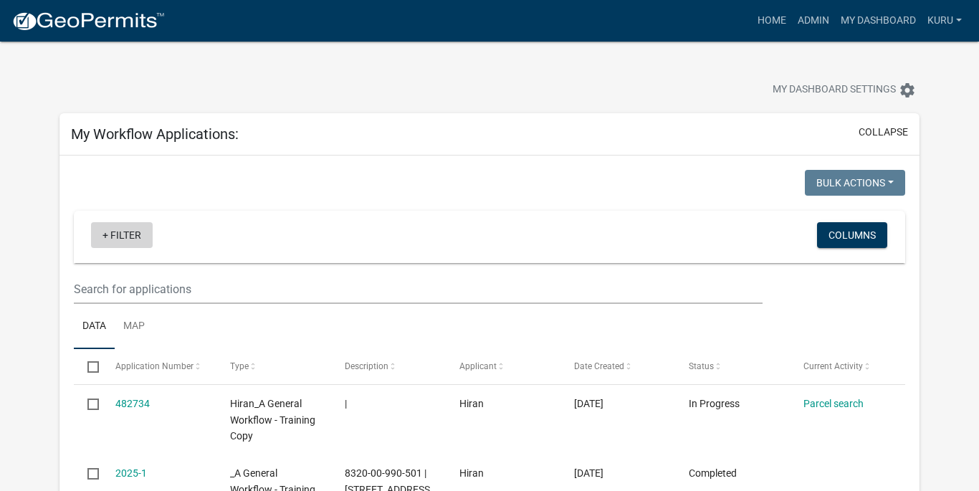
click at [128, 237] on link "+ Filter" at bounding box center [122, 235] width 62 height 26
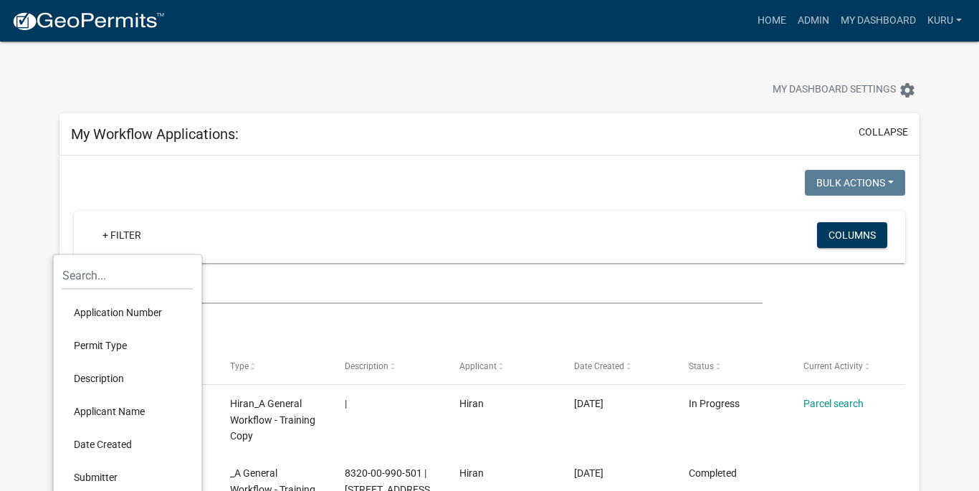
click at [130, 313] on li "Application Number" at bounding box center [127, 312] width 131 height 33
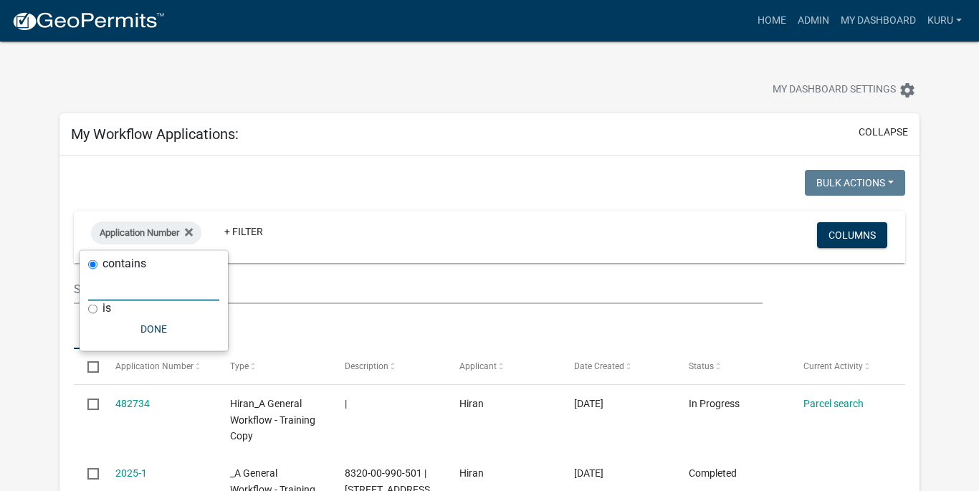
click at [141, 290] on input "text" at bounding box center [153, 286] width 131 height 29
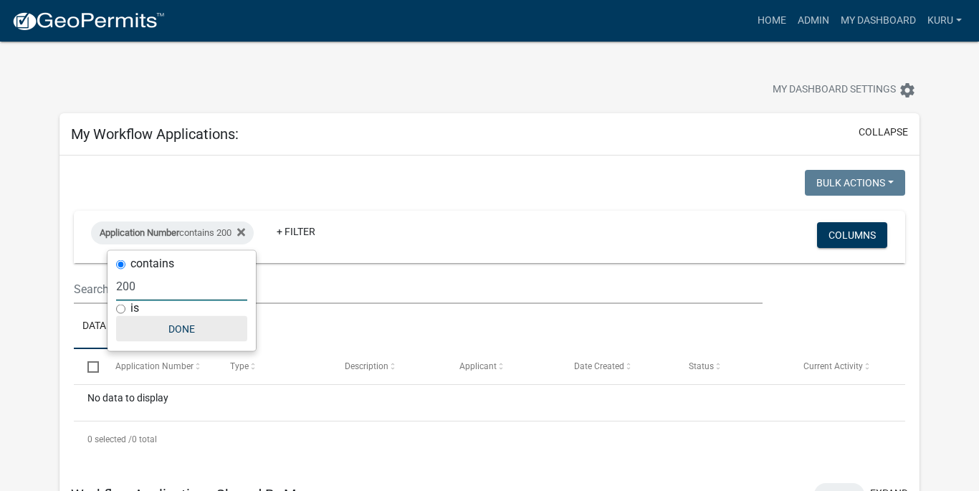
type input "200"
click at [162, 325] on button "Done" at bounding box center [181, 329] width 131 height 26
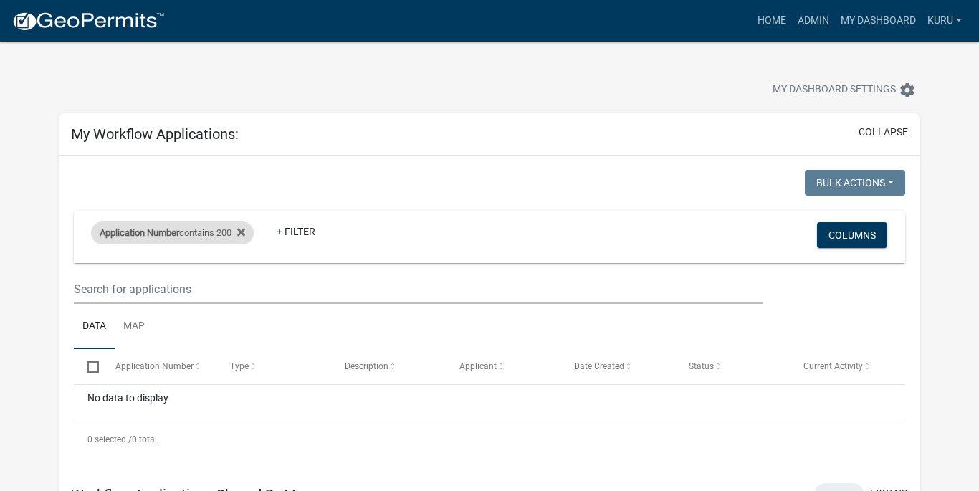
click at [252, 228] on div "Application Number contains 200" at bounding box center [172, 233] width 163 height 23
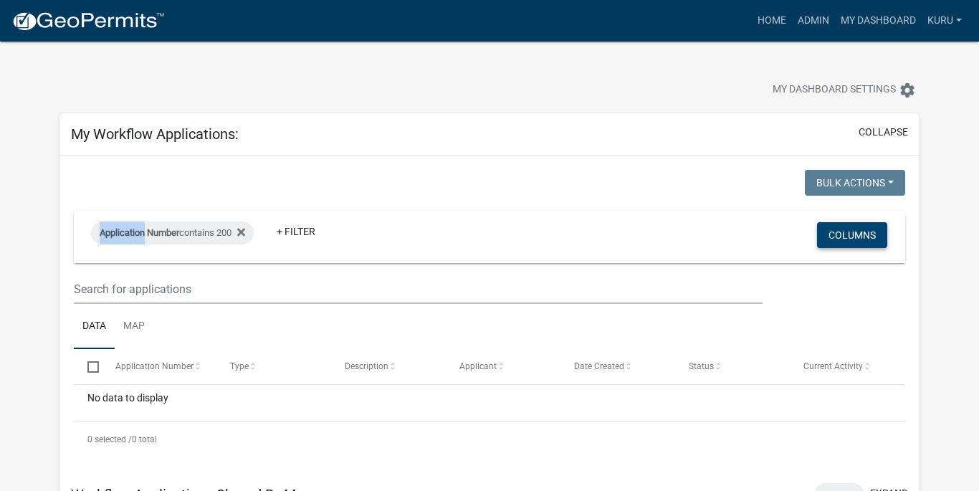
click at [713, 239] on button "Columns" at bounding box center [852, 235] width 70 height 26
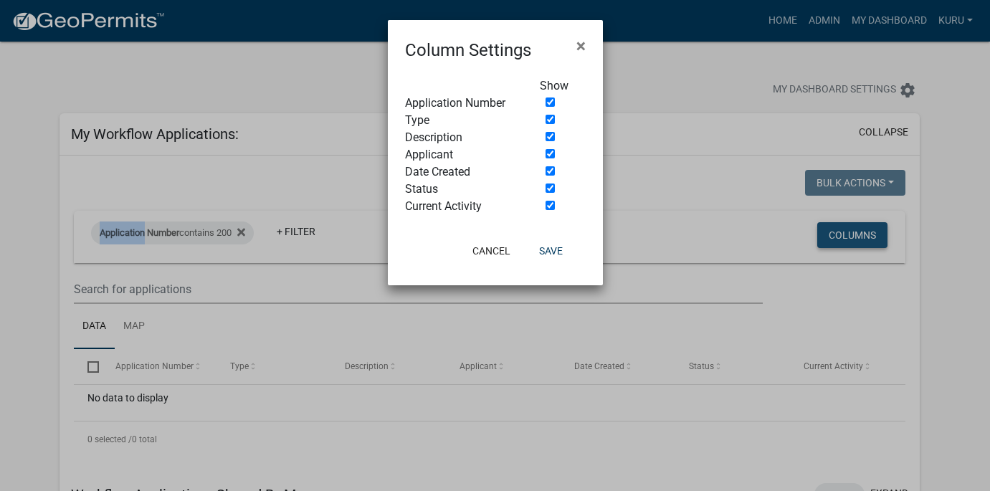
click at [713, 239] on ngb-modal-window "Column Settings × Show Application Number Type Description Applicant Date Creat…" at bounding box center [495, 245] width 990 height 491
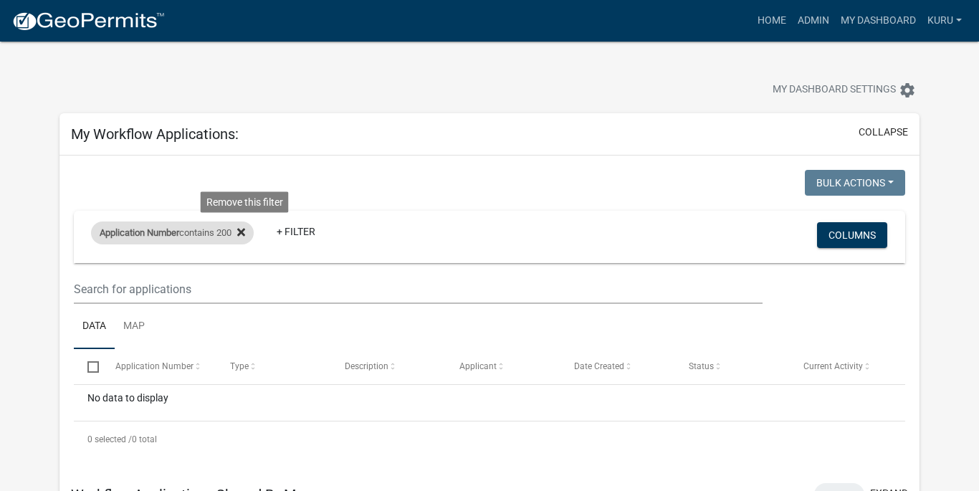
click at [245, 233] on icon at bounding box center [241, 232] width 8 height 8
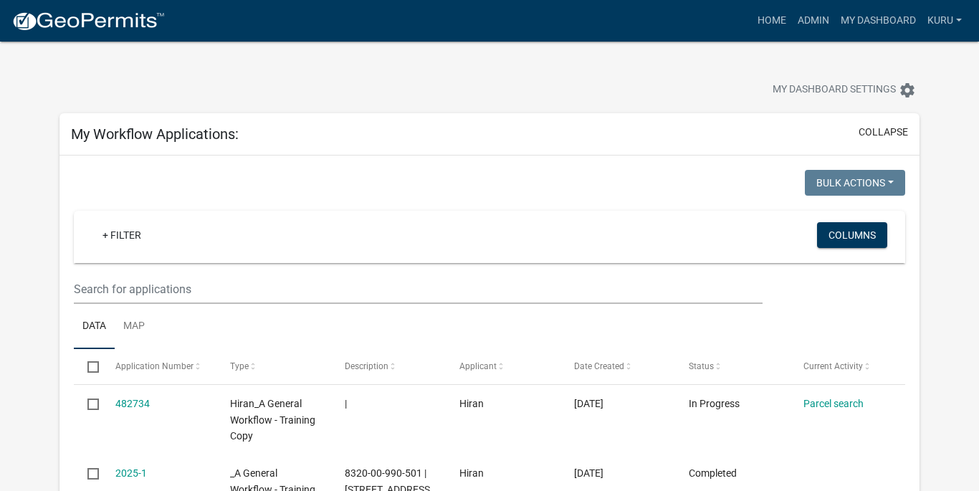
click at [713, 130] on button "collapse" at bounding box center [883, 132] width 49 height 15
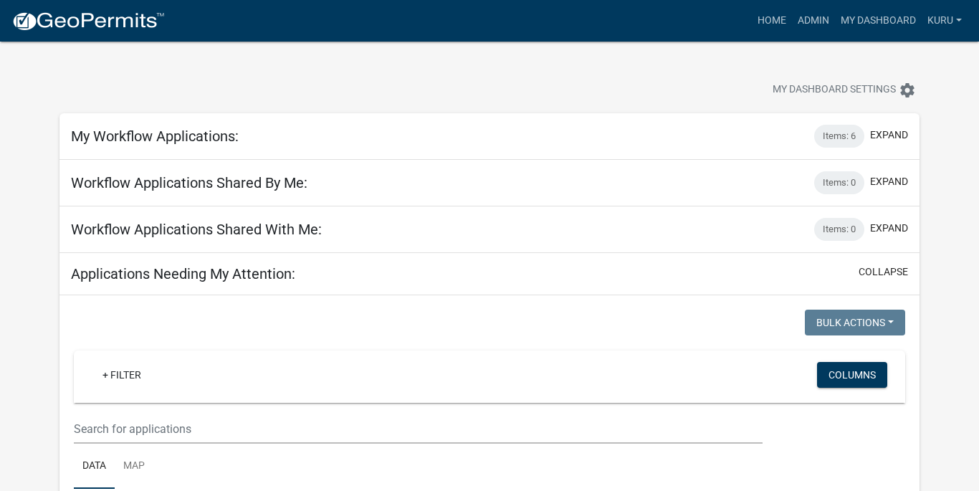
click at [215, 189] on h5 "Workflow Applications Shared By Me:" at bounding box center [189, 182] width 237 height 17
click at [216, 188] on h5 "Workflow Applications Shared By Me:" at bounding box center [189, 182] width 237 height 17
copy h5 "Workflow Applications Shared By Me:"
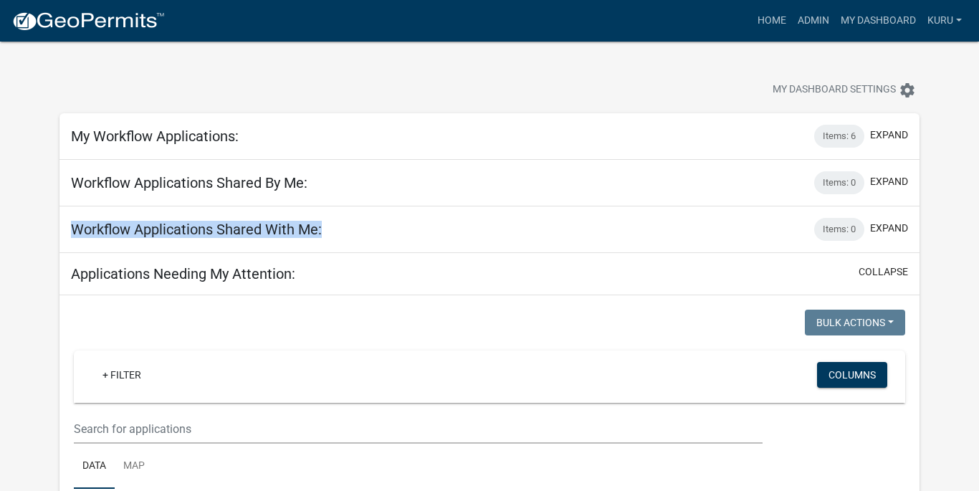
drag, startPoint x: 323, startPoint y: 230, endPoint x: 63, endPoint y: 232, distance: 260.3
click at [63, 232] on div "Workflow Applications Shared With Me: Items: 0 expand" at bounding box center [490, 229] width 860 height 47
copy h5 "Workflow Applications Shared With Me:"
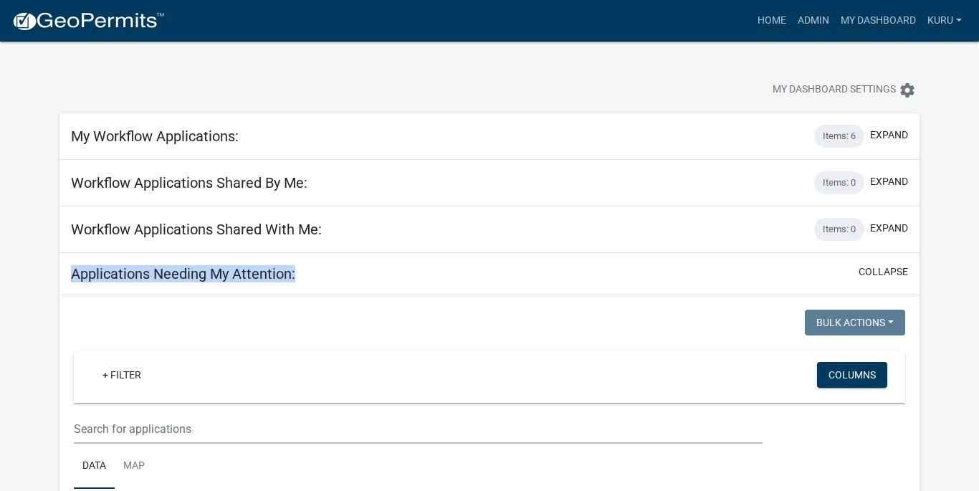
drag, startPoint x: 297, startPoint y: 270, endPoint x: 72, endPoint y: 273, distance: 225.1
click at [72, 273] on div "Applications Needing My Attention: collapse" at bounding box center [490, 274] width 860 height 42
copy h5 "Applications Needing My Attention:"
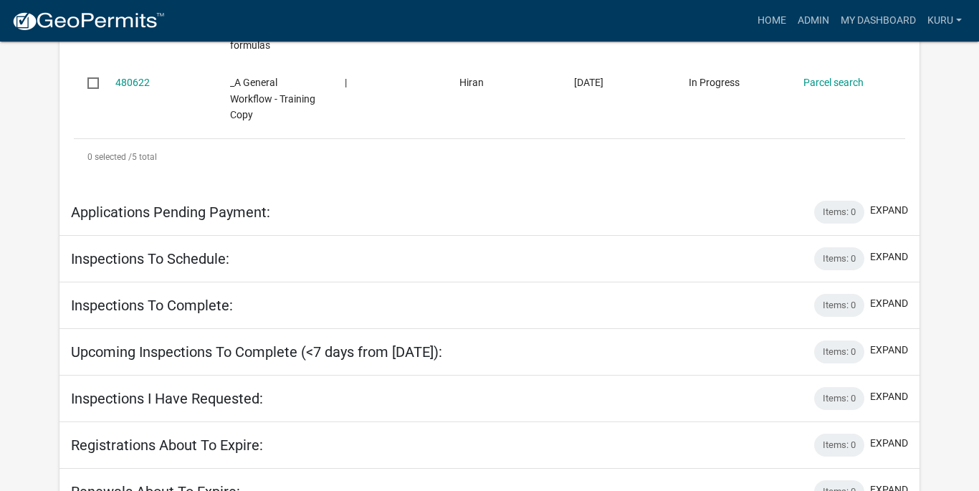
scroll to position [747, 0]
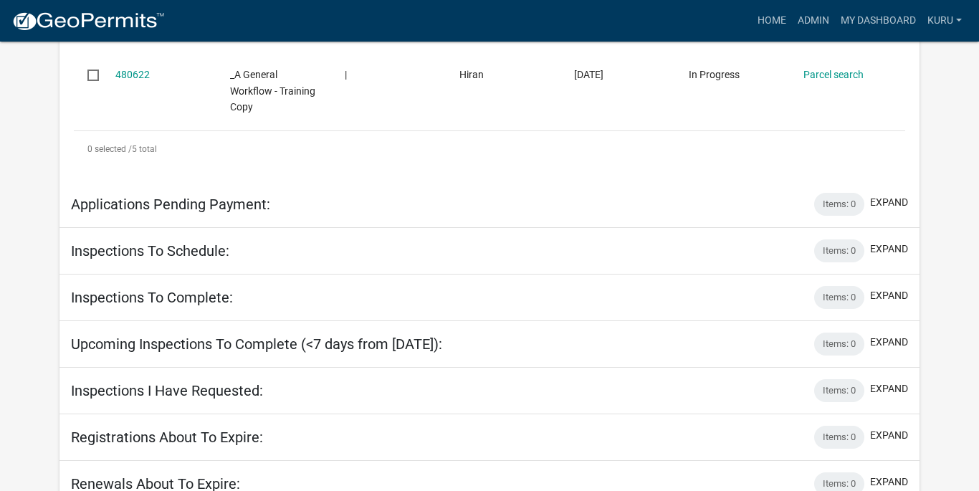
click at [260, 196] on h5 "Applications Pending Payment:" at bounding box center [170, 204] width 199 height 17
click at [261, 196] on h5 "Applications Pending Payment:" at bounding box center [170, 204] width 199 height 17
copy h5 "Applications Pending Payment:"
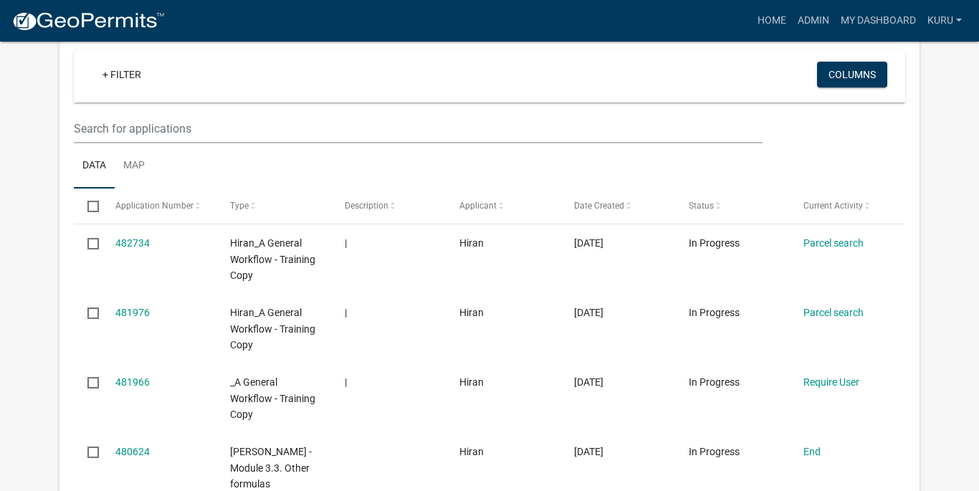
scroll to position [0, 0]
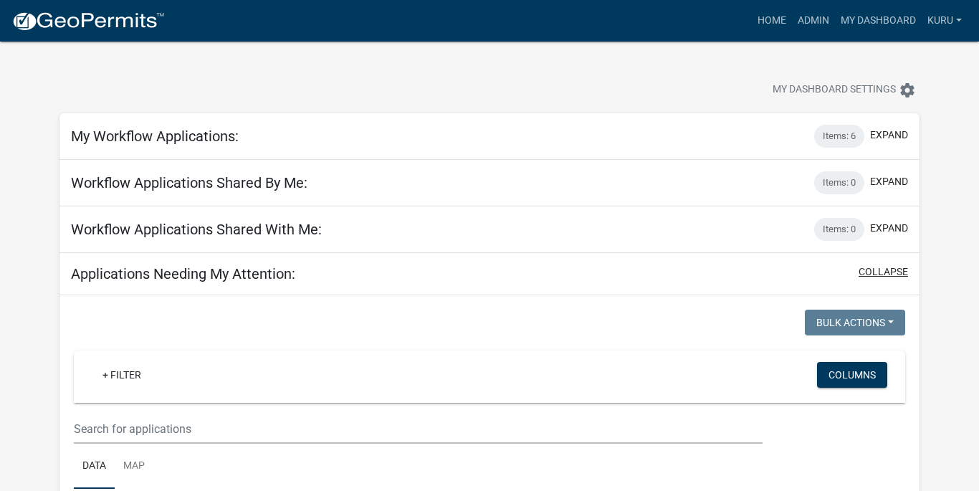
click at [713, 275] on button "collapse" at bounding box center [883, 272] width 49 height 15
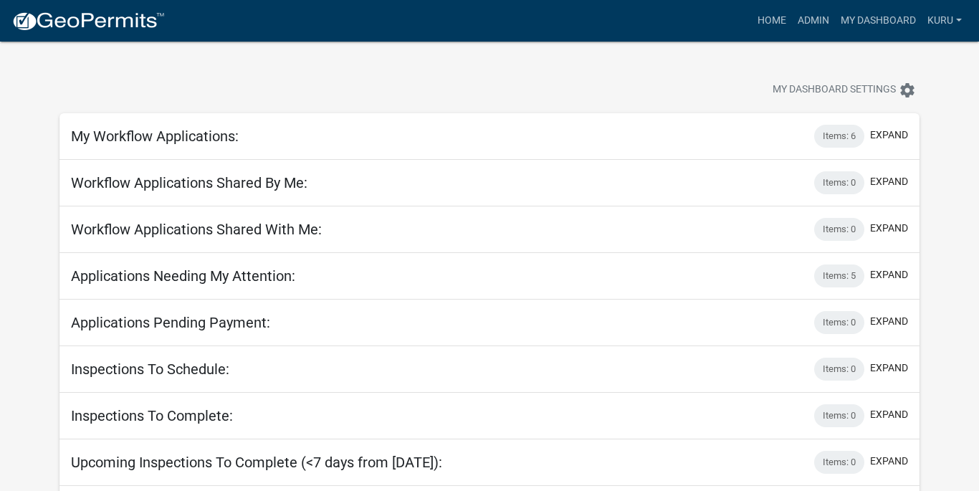
click at [200, 86] on div at bounding box center [306, 92] width 514 height 32
click at [713, 134] on button "expand" at bounding box center [889, 135] width 38 height 15
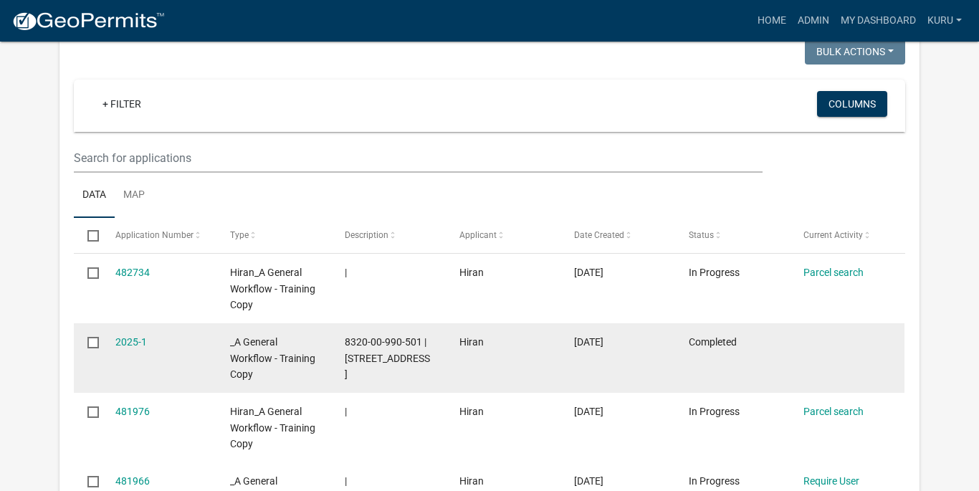
scroll to position [4, 0]
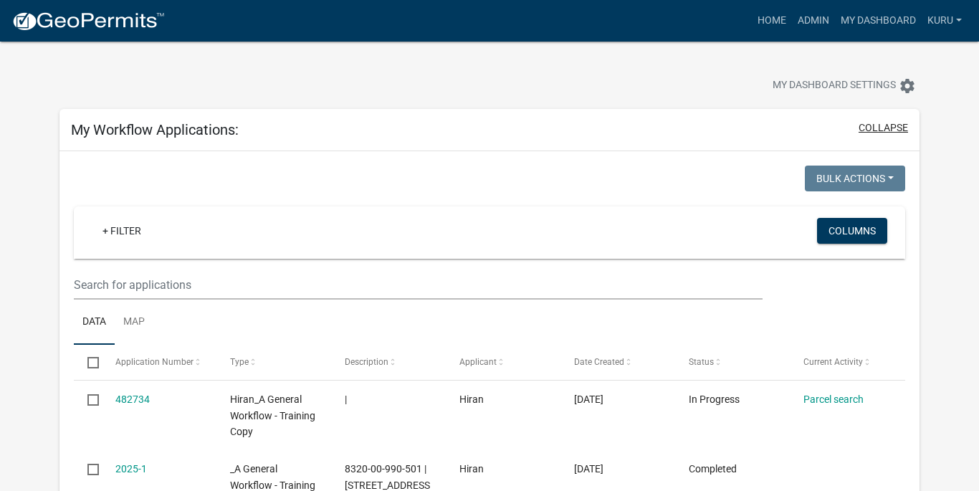
click at [713, 129] on button "collapse" at bounding box center [883, 127] width 49 height 15
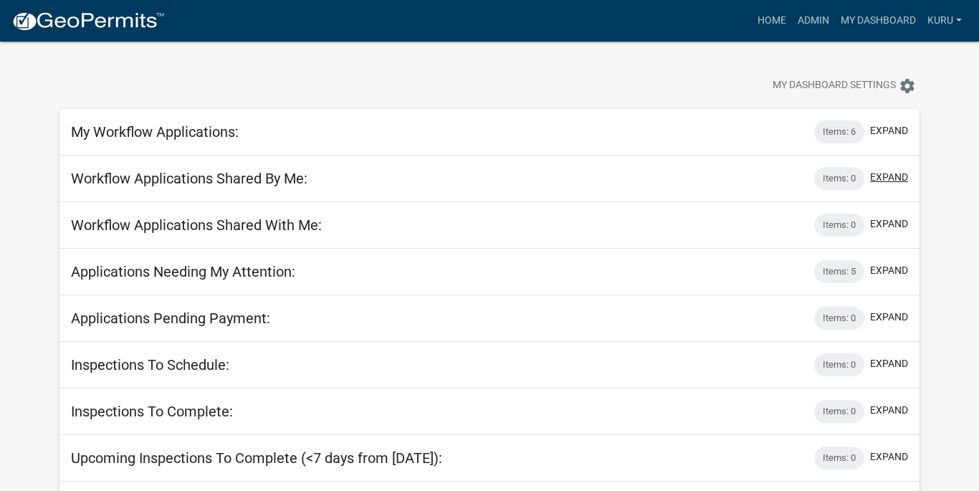
click at [713, 173] on button "expand" at bounding box center [889, 177] width 38 height 15
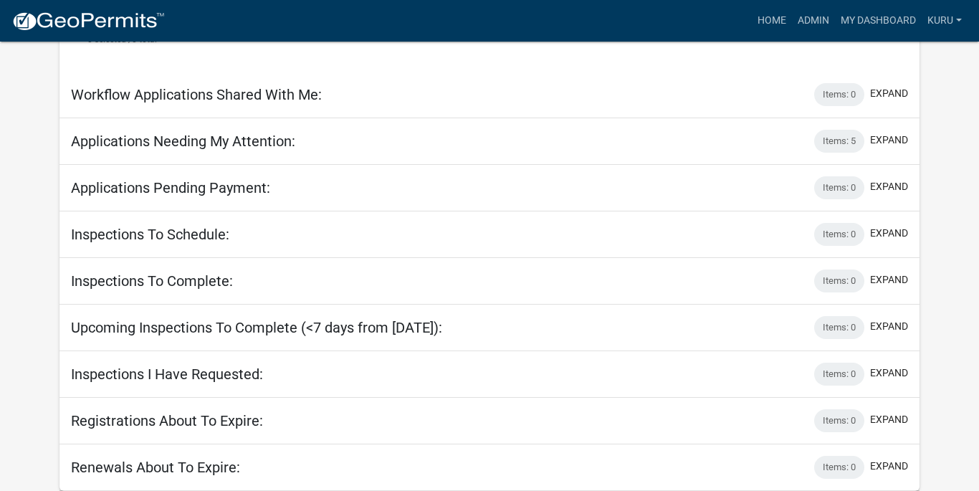
scroll to position [0, 0]
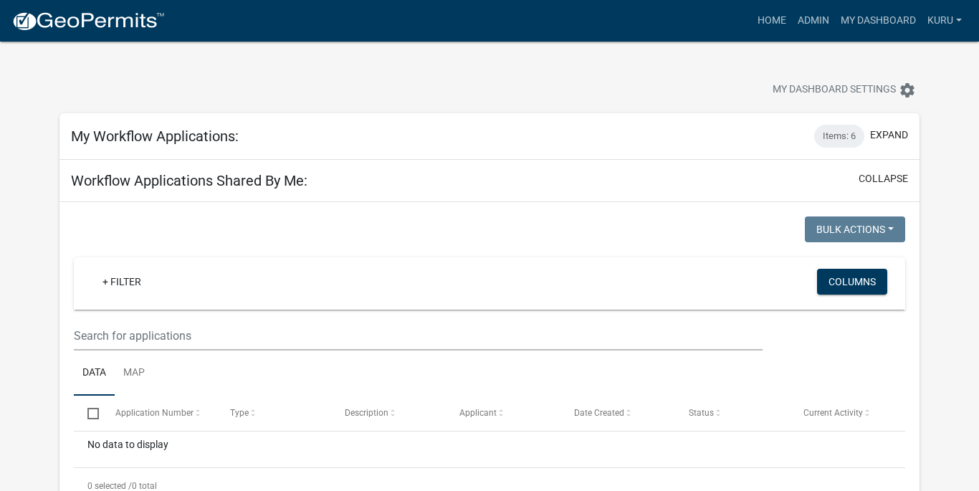
click at [551, 62] on div "My Dashboard Settings settings" at bounding box center [489, 75] width 881 height 66
